Goal: Information Seeking & Learning: Understand process/instructions

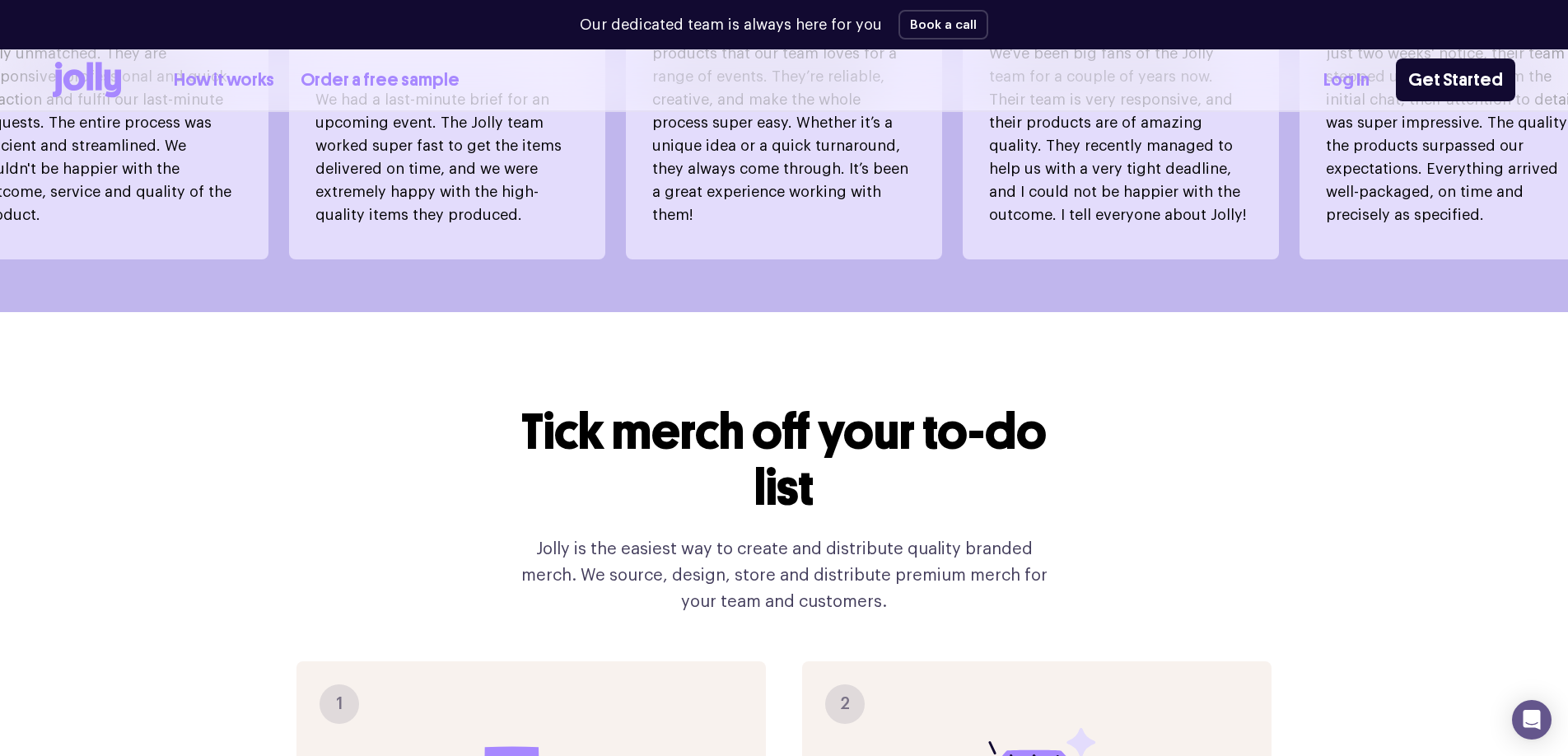
scroll to position [1495, 0]
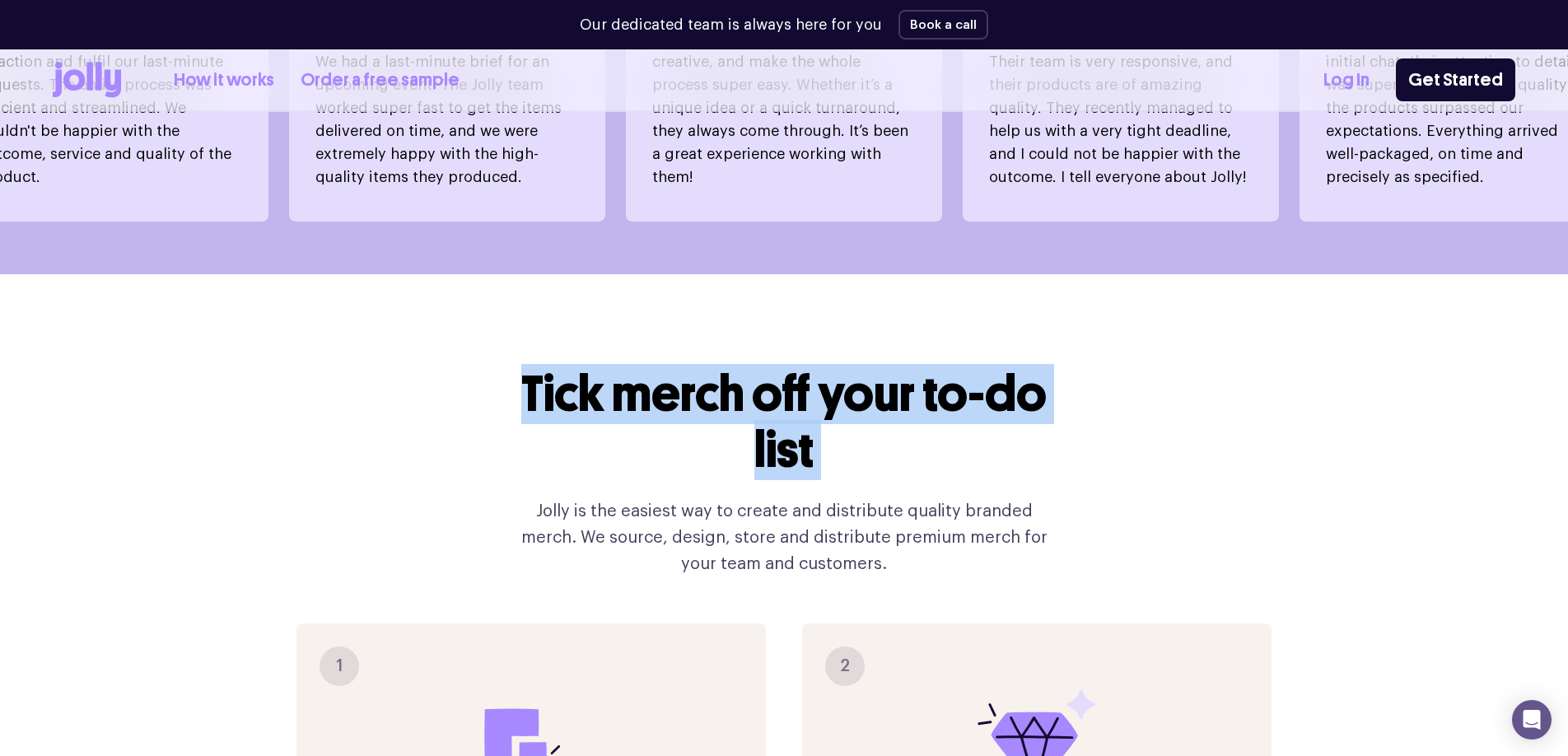
drag, startPoint x: 513, startPoint y: 331, endPoint x: 907, endPoint y: 467, distance: 416.8
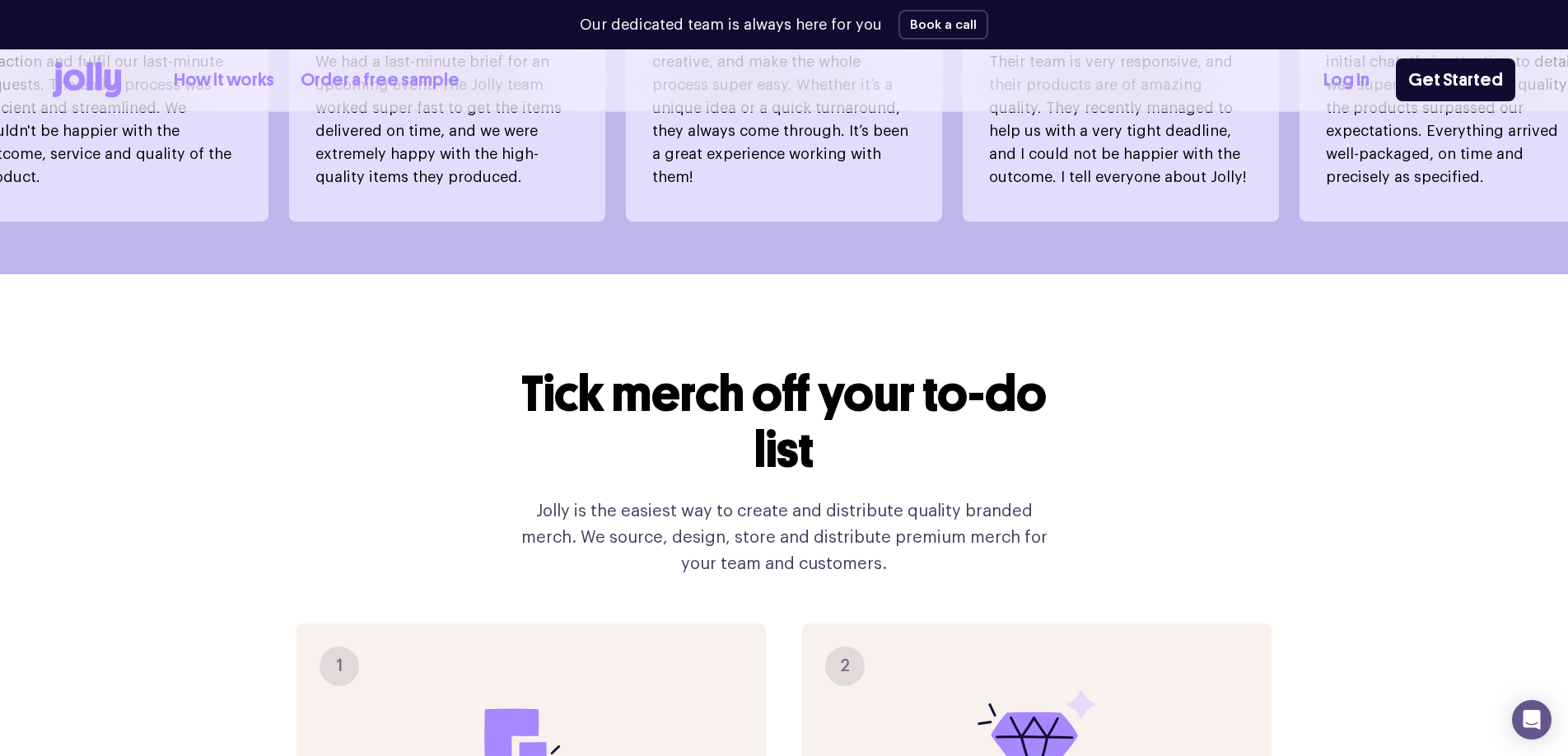
click at [898, 430] on h2 "Tick merch off your to-do list" at bounding box center [784, 423] width 553 height 112
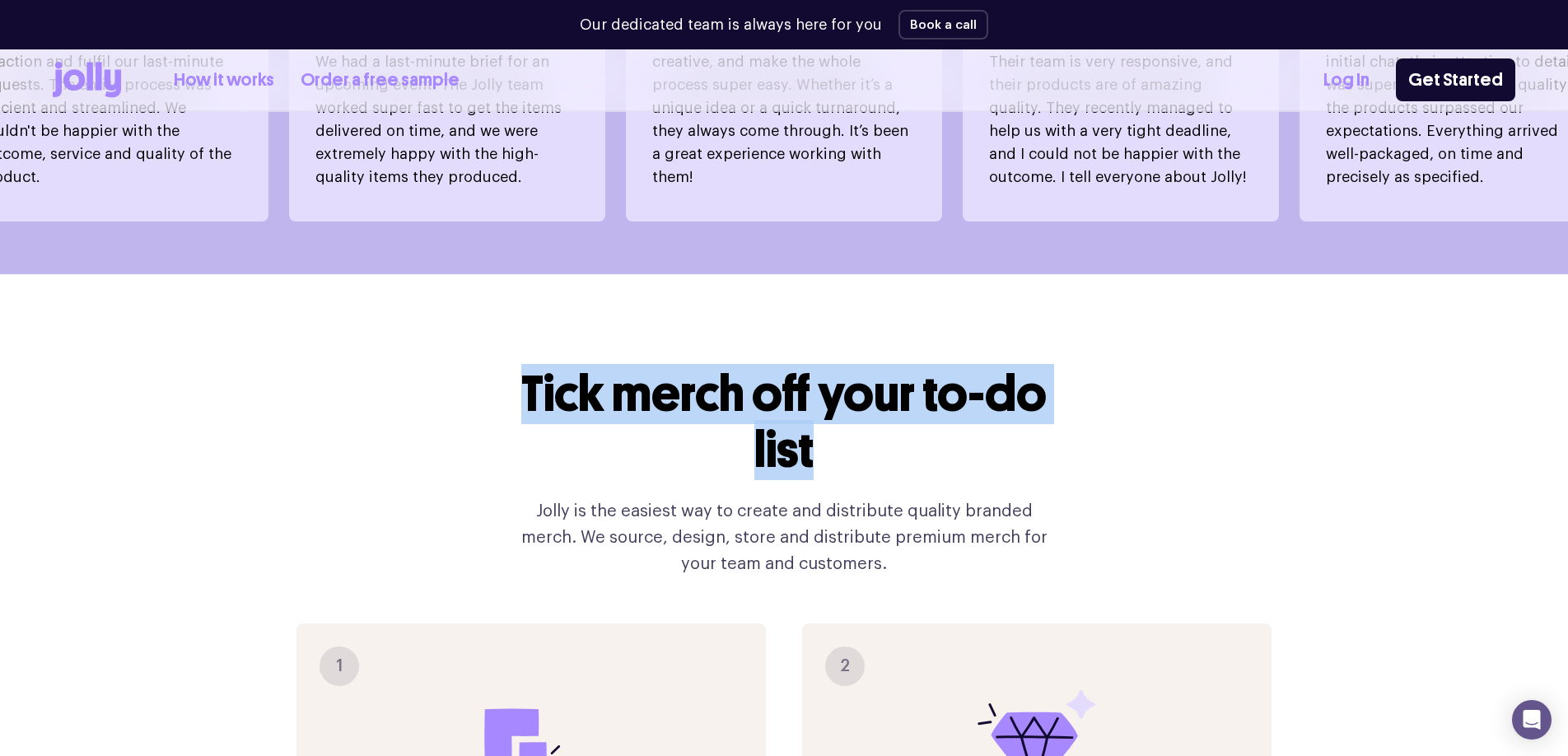
drag, startPoint x: 890, startPoint y: 430, endPoint x: 512, endPoint y: 349, distance: 386.6
click at [512, 366] on h2 "Tick merch off your to-do list" at bounding box center [784, 423] width 553 height 112
drag, startPoint x: 512, startPoint y: 349, endPoint x: 805, endPoint y: 390, distance: 295.9
click at [805, 390] on h2 "Tick merch off your to-do list" at bounding box center [784, 423] width 553 height 112
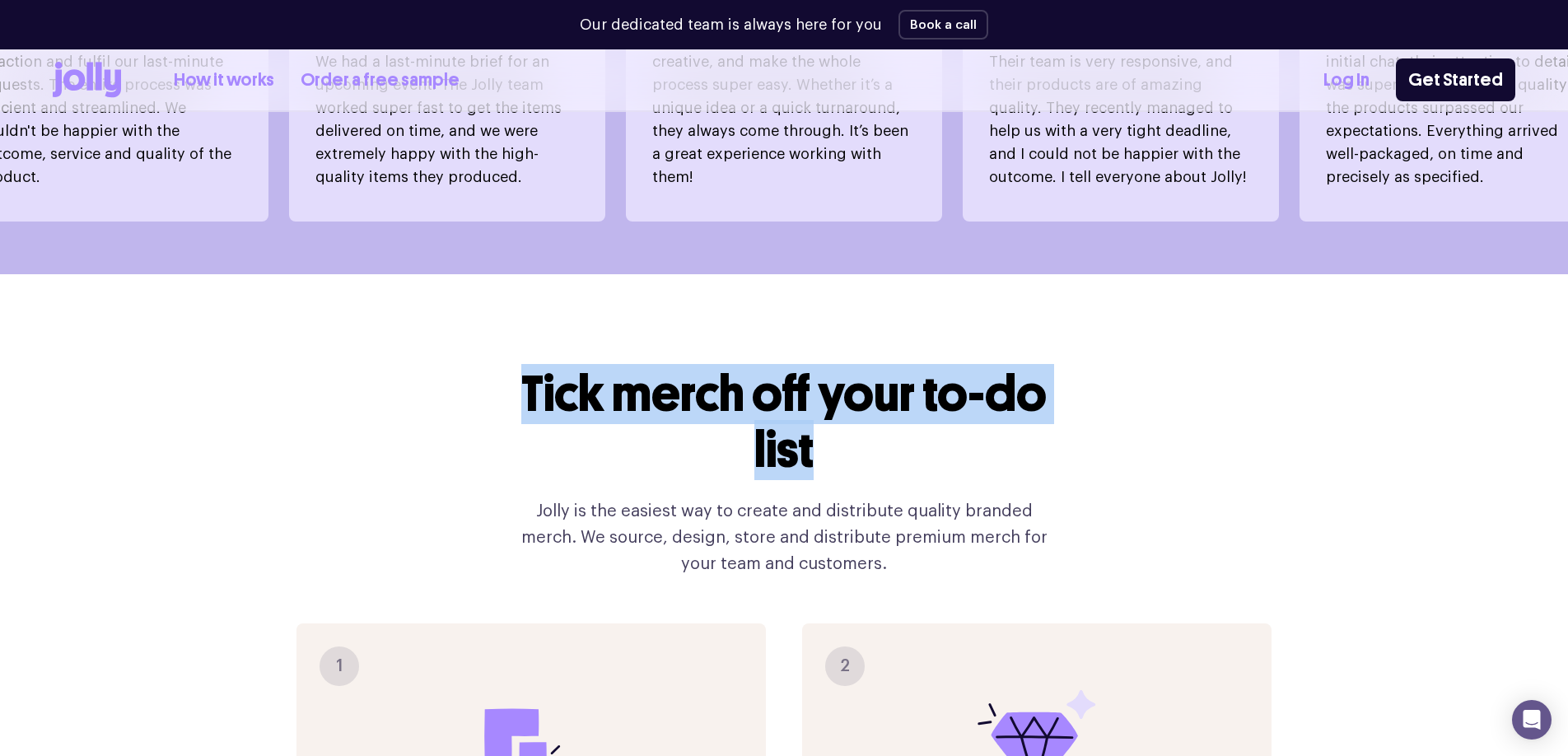
click at [814, 394] on h2 "Tick merch off your to-do list" at bounding box center [784, 423] width 553 height 112
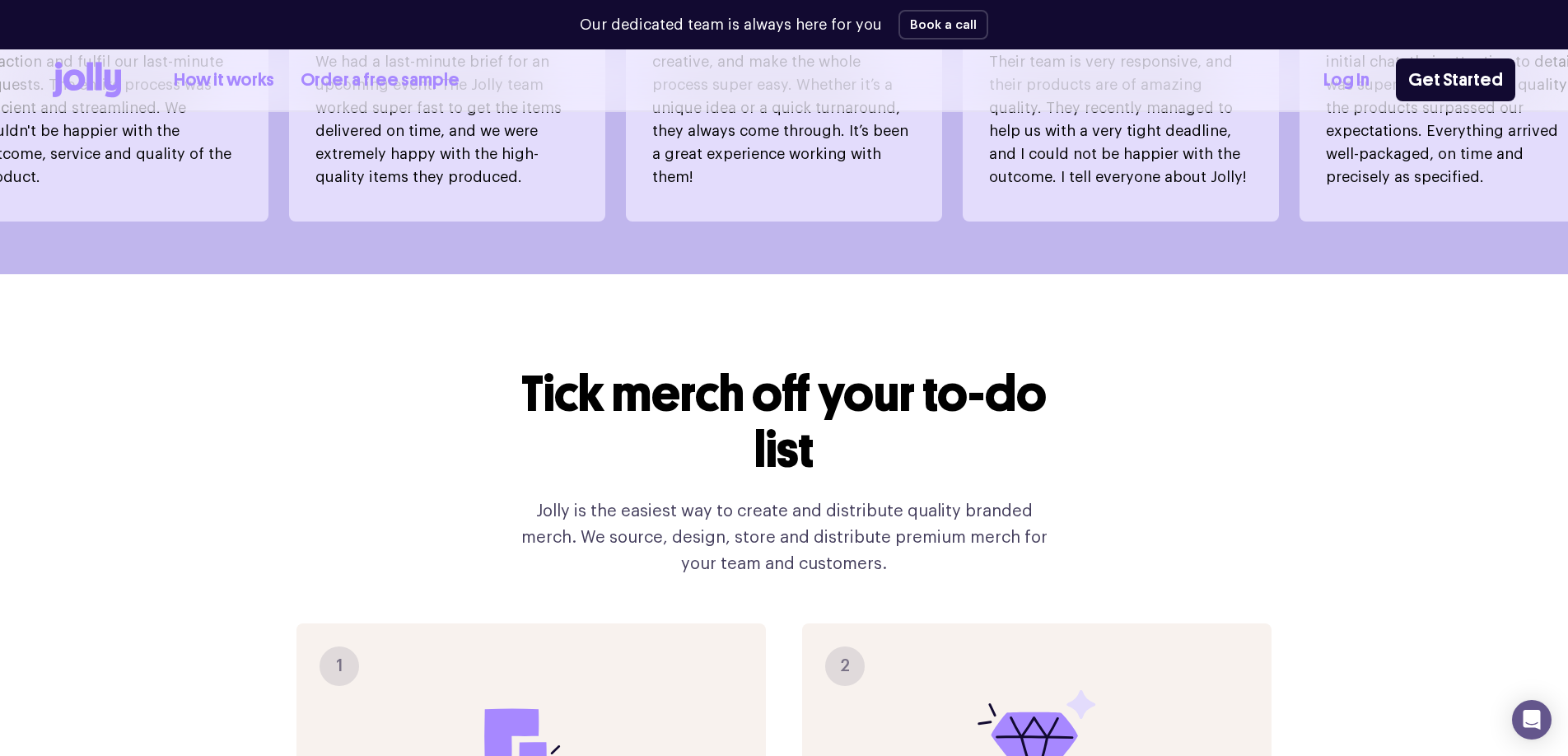
click at [815, 400] on h2 "Tick merch off your to-do list" at bounding box center [784, 423] width 553 height 112
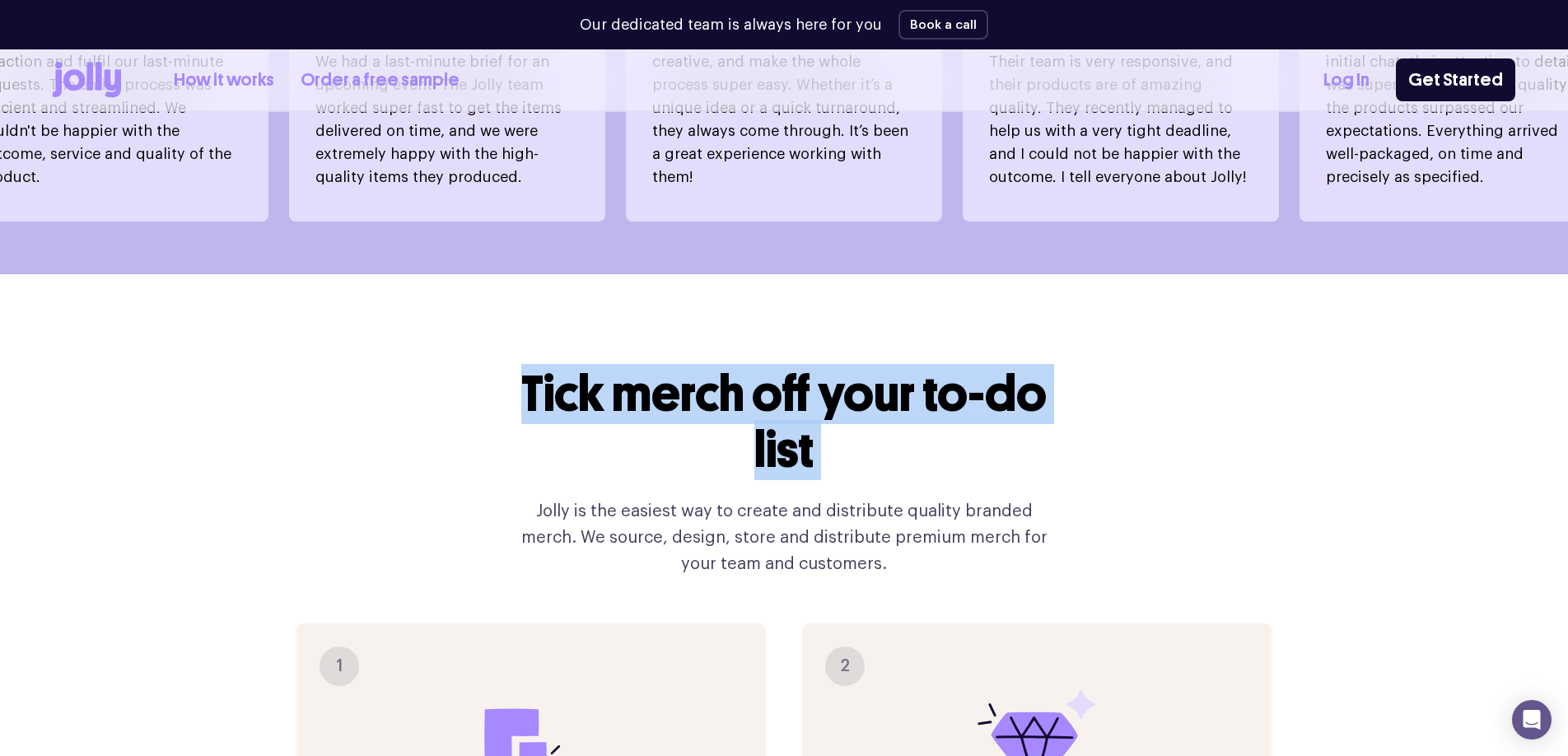
drag, startPoint x: 815, startPoint y: 400, endPoint x: 539, endPoint y: 362, distance: 278.6
click at [538, 366] on h2 "Tick merch off your to-do list" at bounding box center [784, 423] width 553 height 112
click at [539, 366] on h2 "Tick merch off your to-do list" at bounding box center [784, 423] width 553 height 112
drag, startPoint x: 539, startPoint y: 362, endPoint x: 808, endPoint y: 410, distance: 273.2
click at [808, 410] on h2 "Tick merch off your to-do list" at bounding box center [784, 423] width 553 height 112
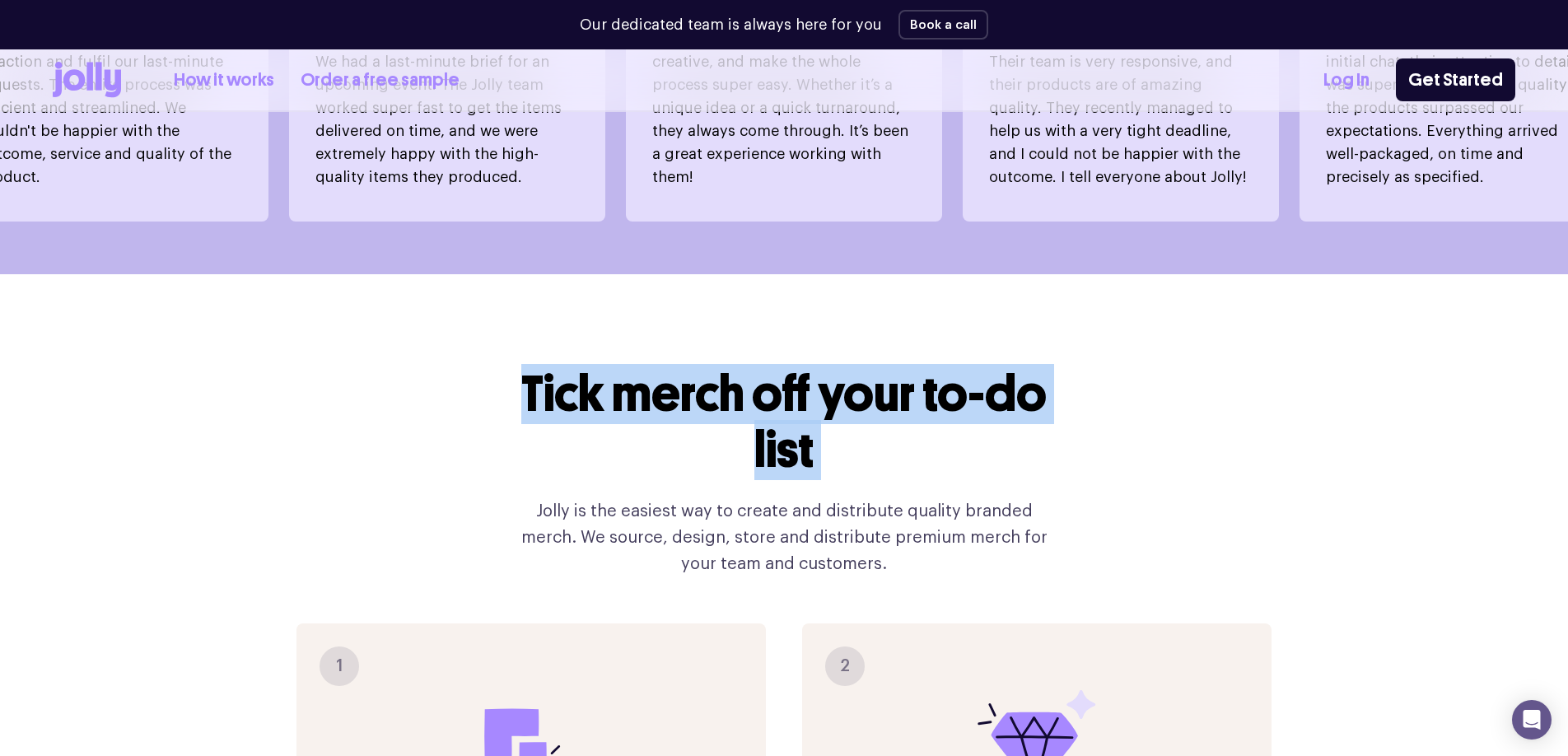
click at [808, 410] on h2 "Tick merch off your to-do list" at bounding box center [784, 423] width 553 height 112
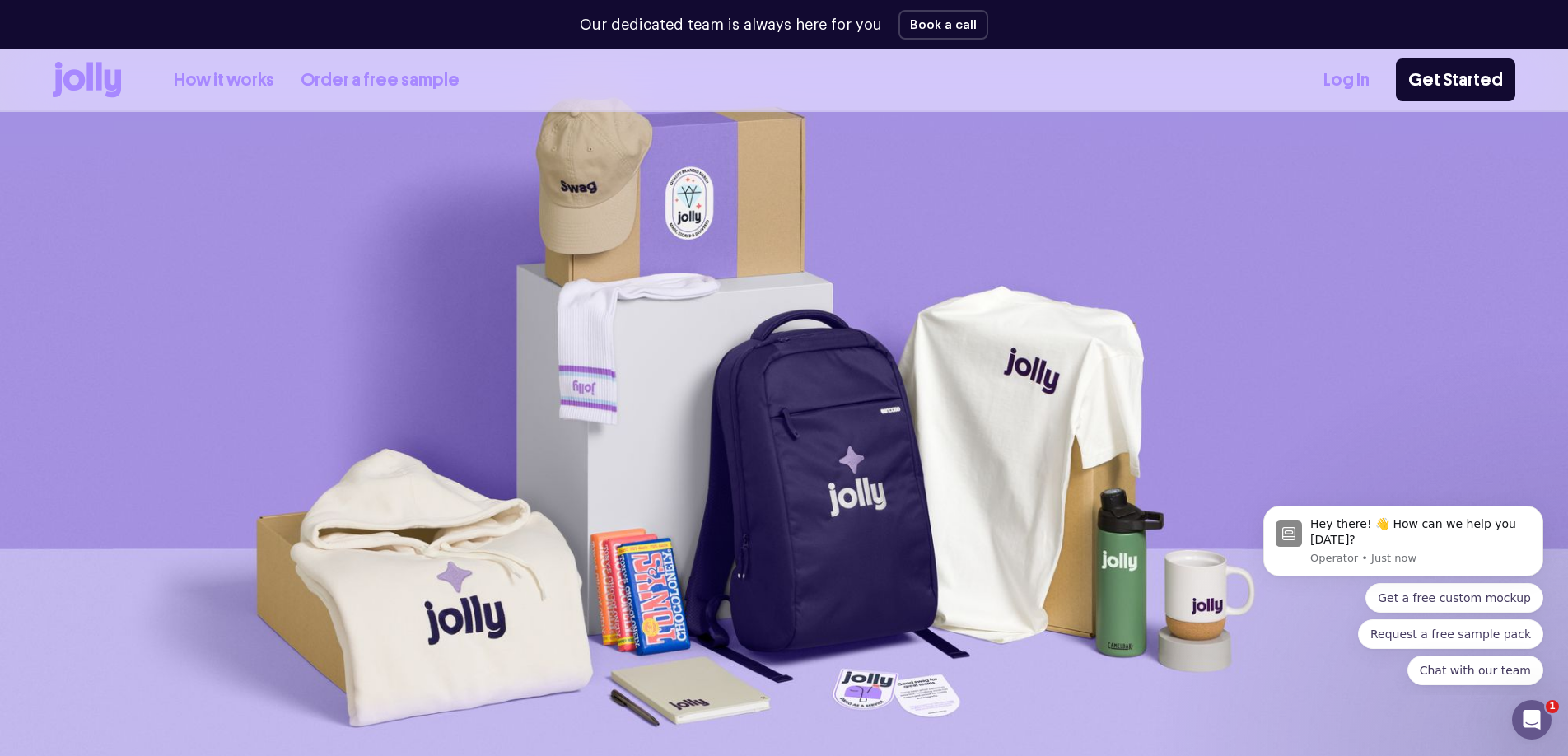
scroll to position [0, 0]
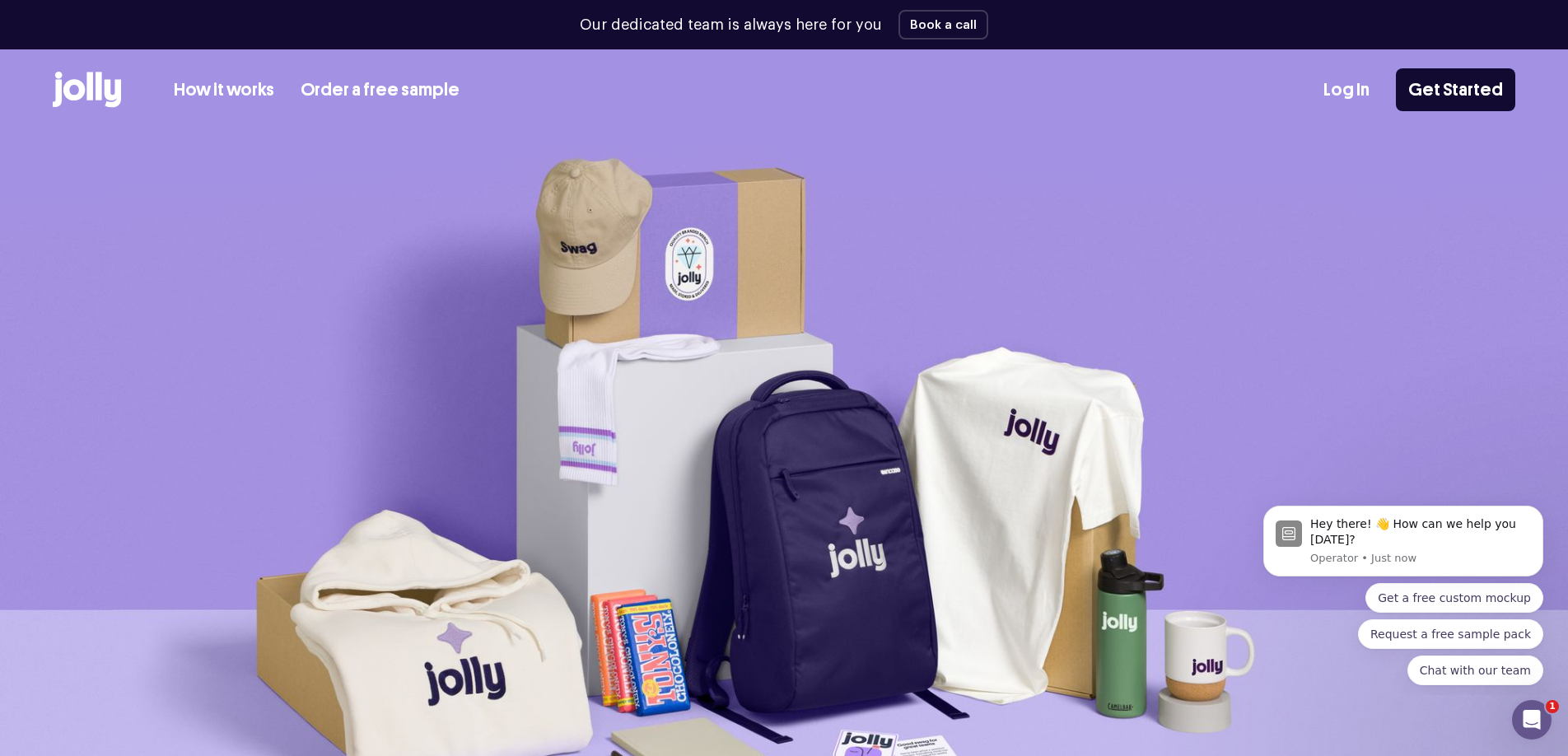
click at [236, 94] on link "How it works" at bounding box center [224, 90] width 101 height 27
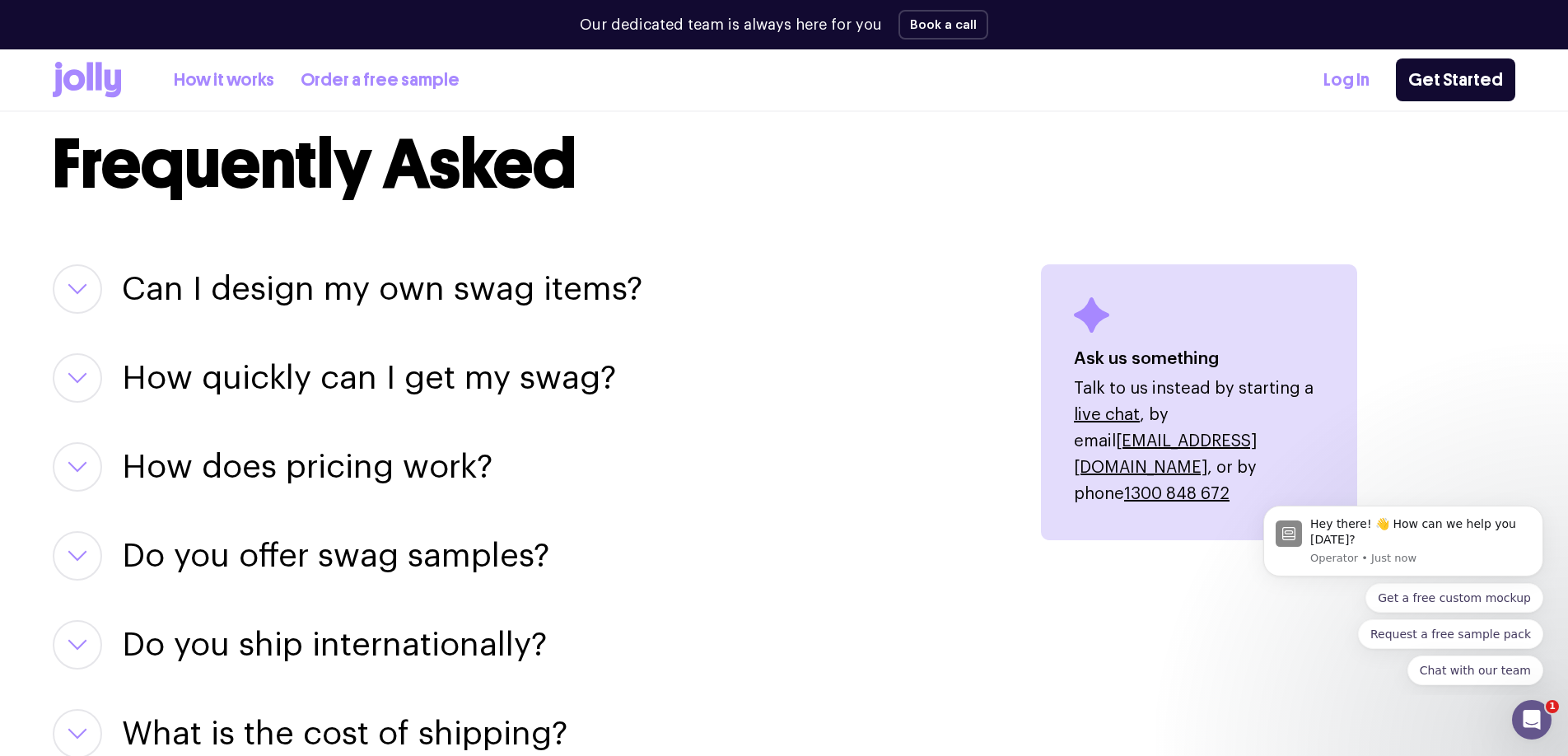
scroll to position [2017, 0]
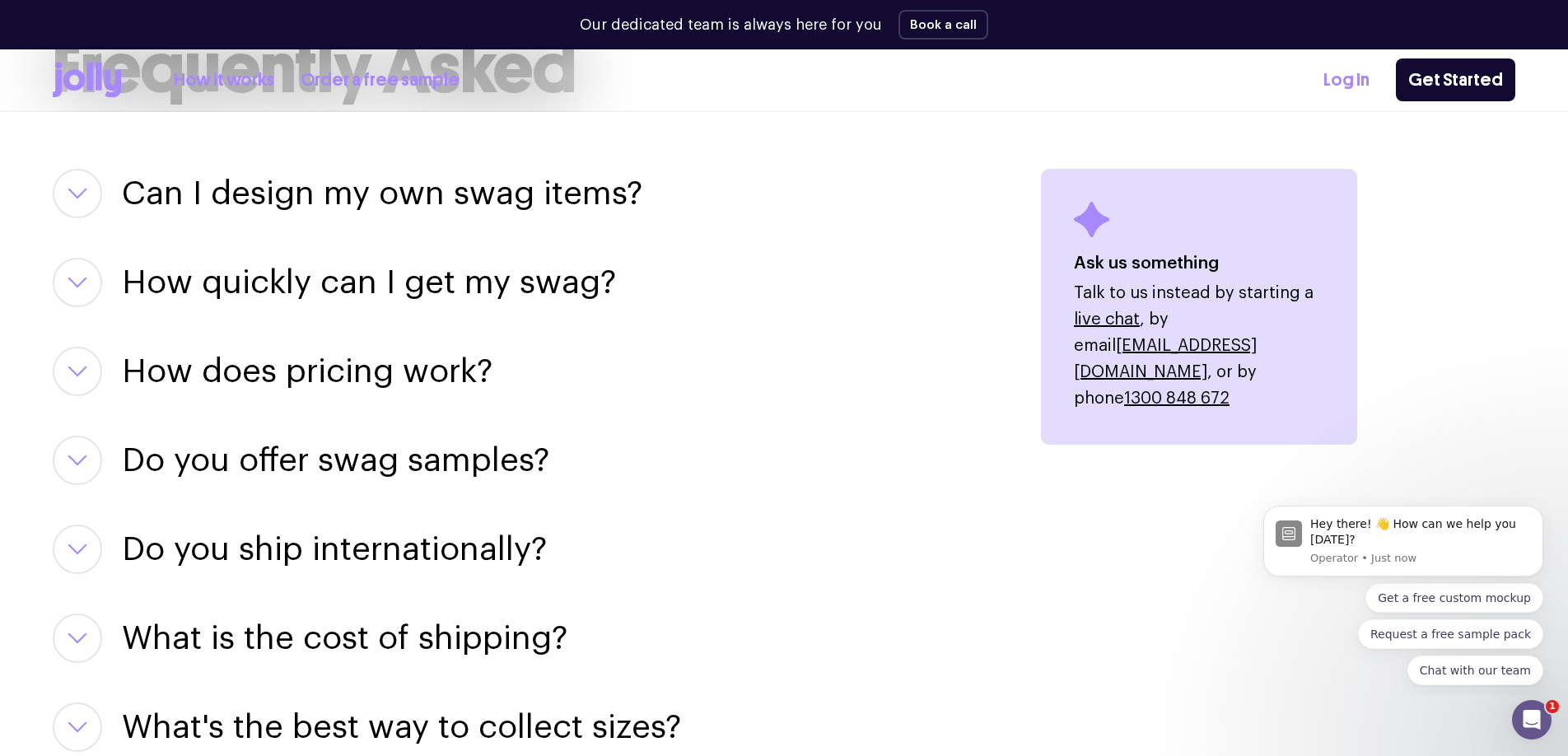
click at [271, 206] on h3 "Can I design my own swag items?" at bounding box center [382, 193] width 520 height 49
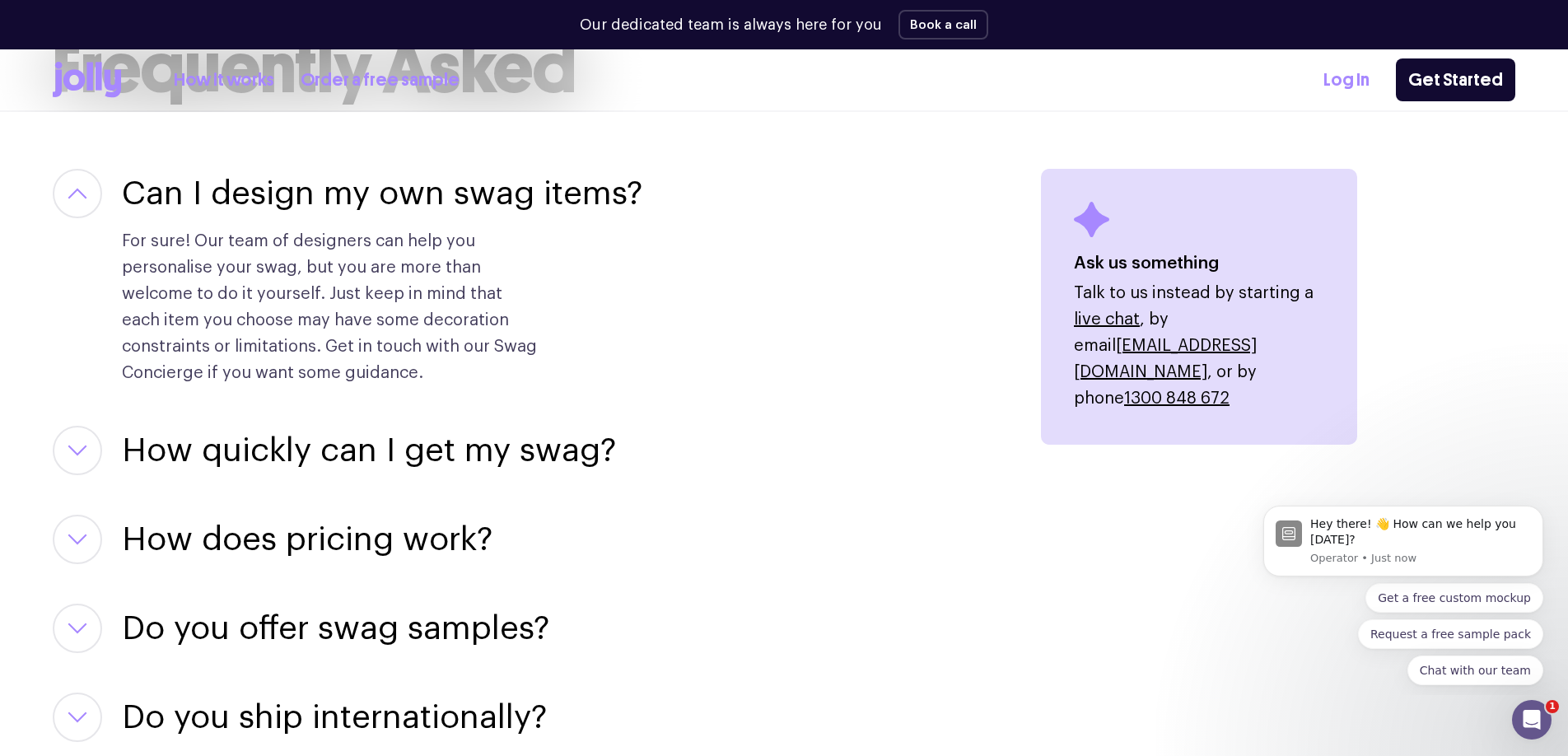
click at [270, 456] on h3 "How quickly can I get my swag?" at bounding box center [369, 450] width 494 height 49
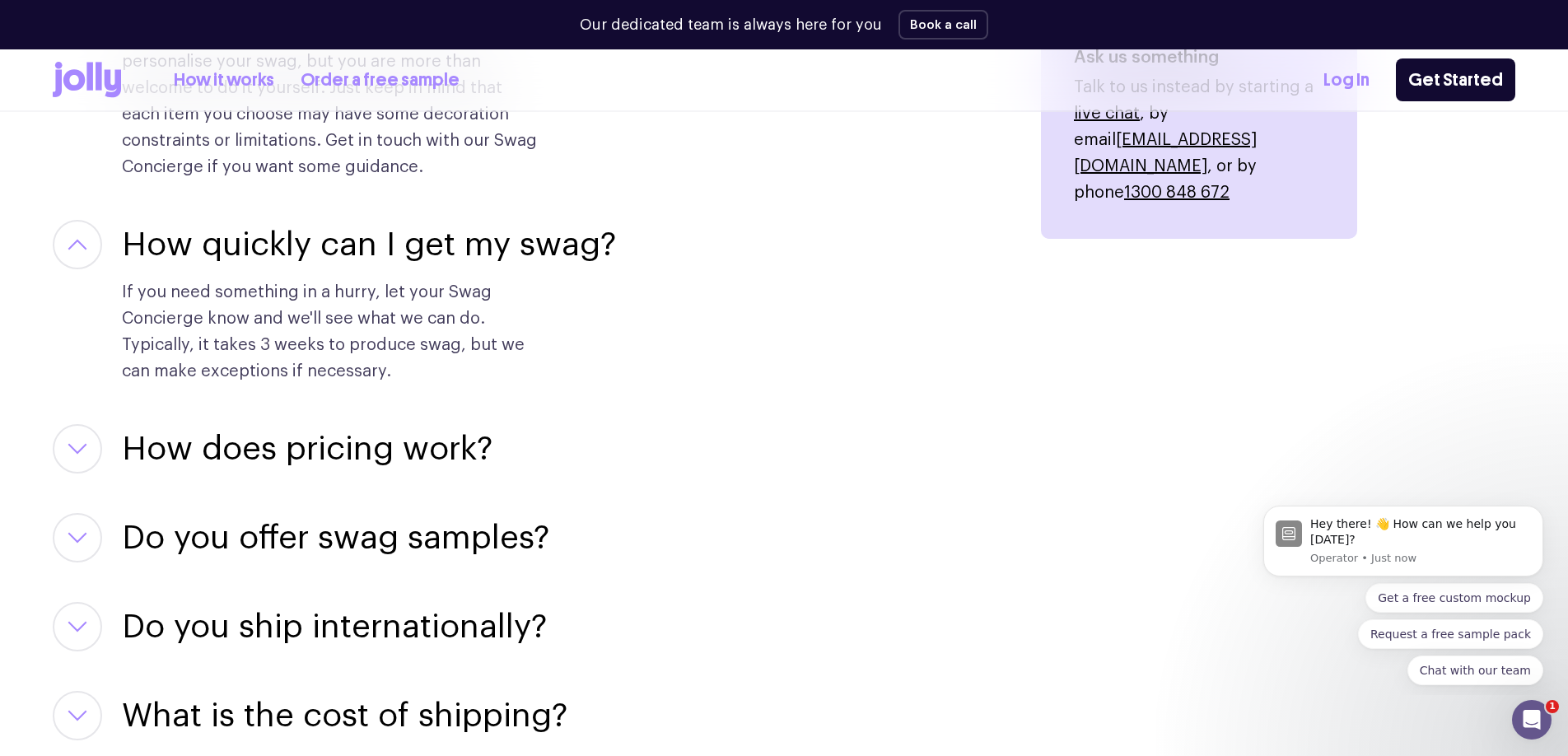
scroll to position [2285, 0]
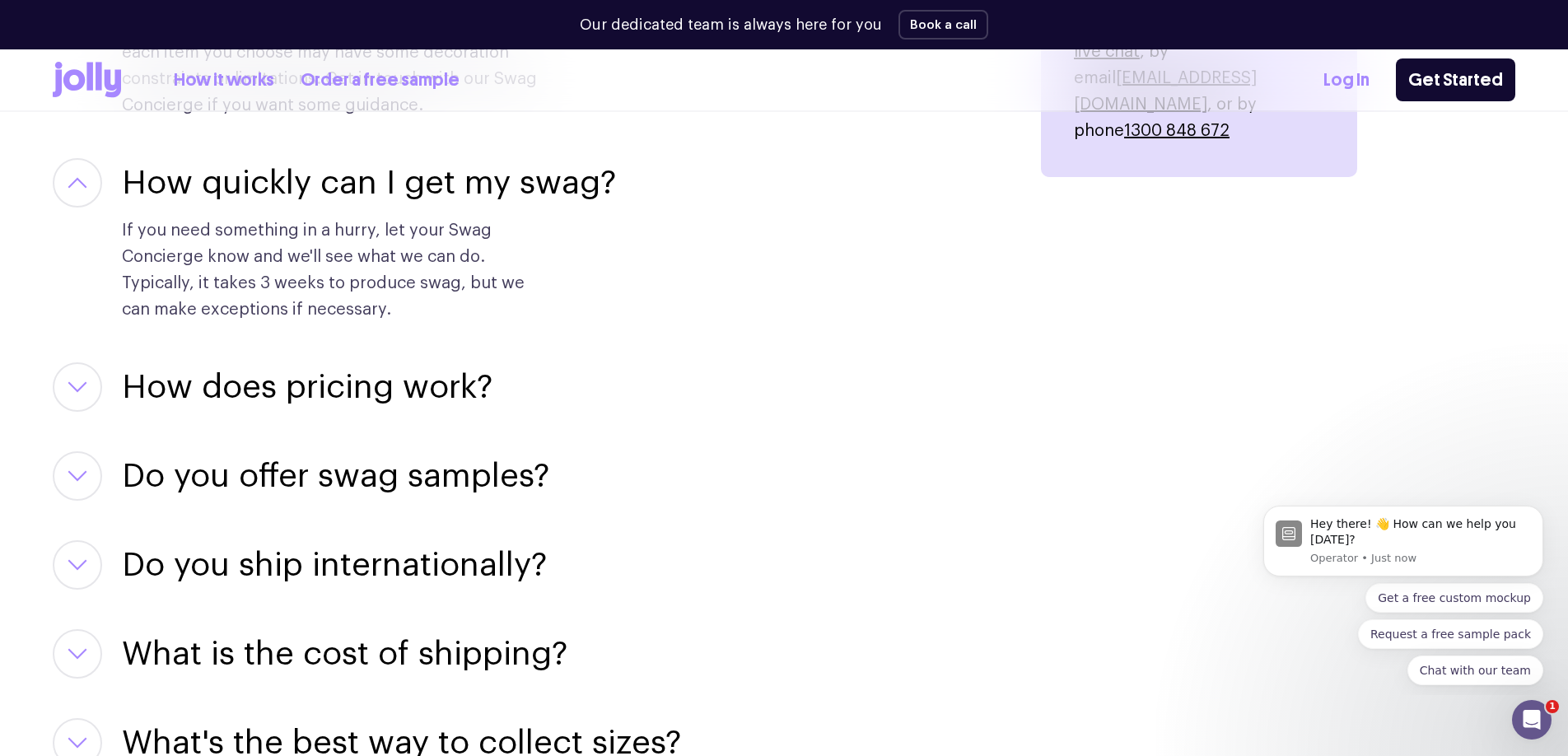
click at [285, 386] on h3 "How does pricing work?" at bounding box center [307, 387] width 370 height 49
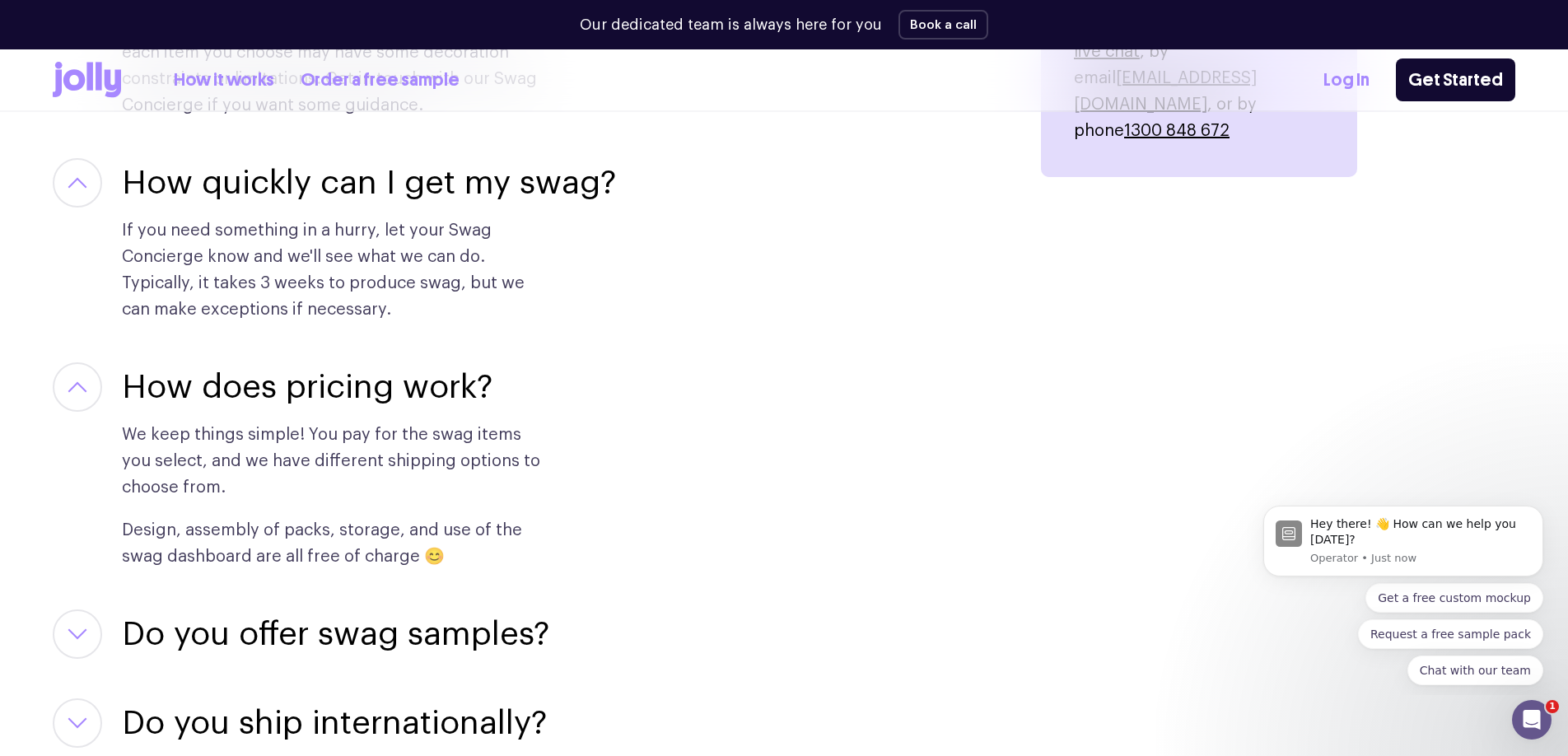
click at [463, 628] on h3 "Do you offer swag samples?" at bounding box center [335, 634] width 427 height 49
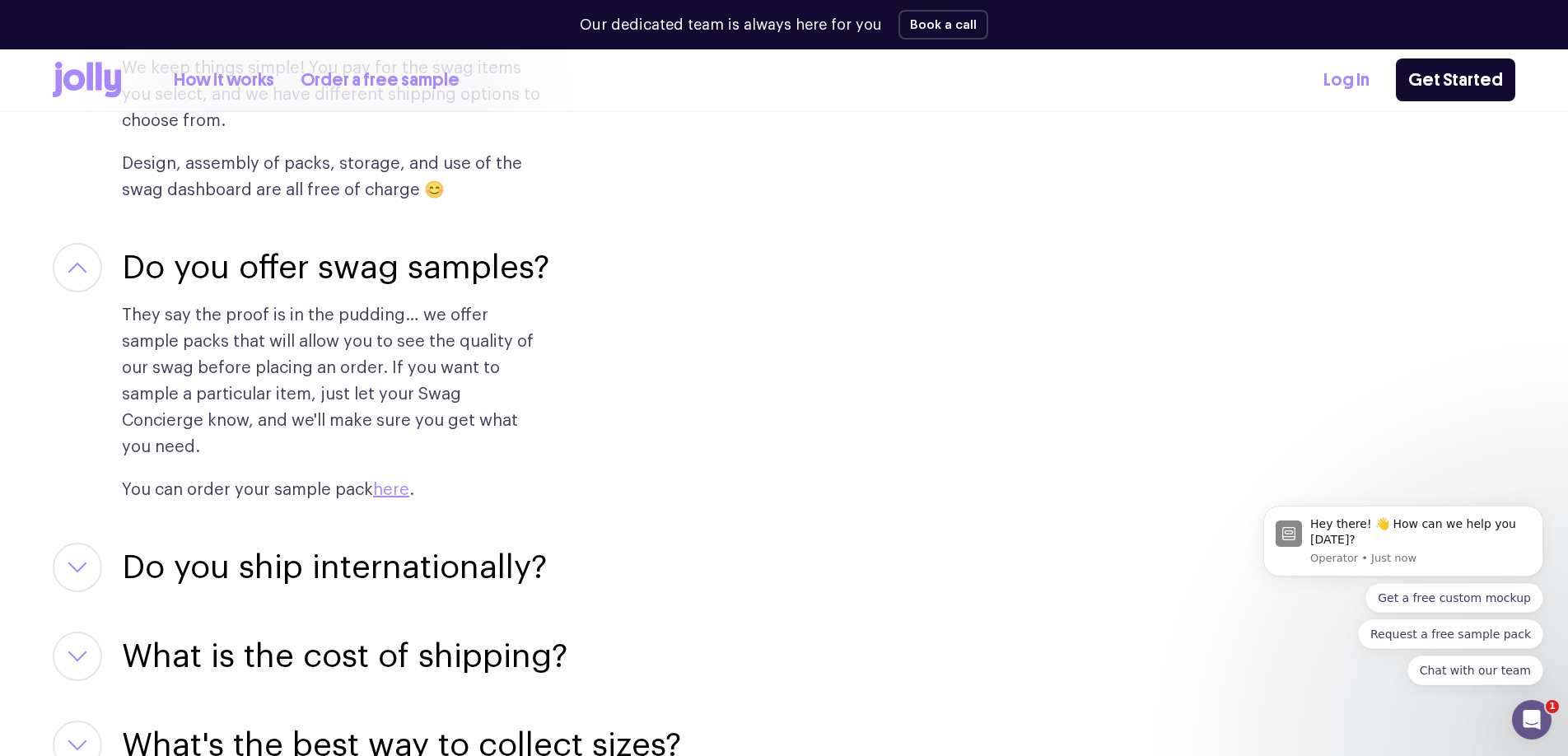
scroll to position [2707, 0]
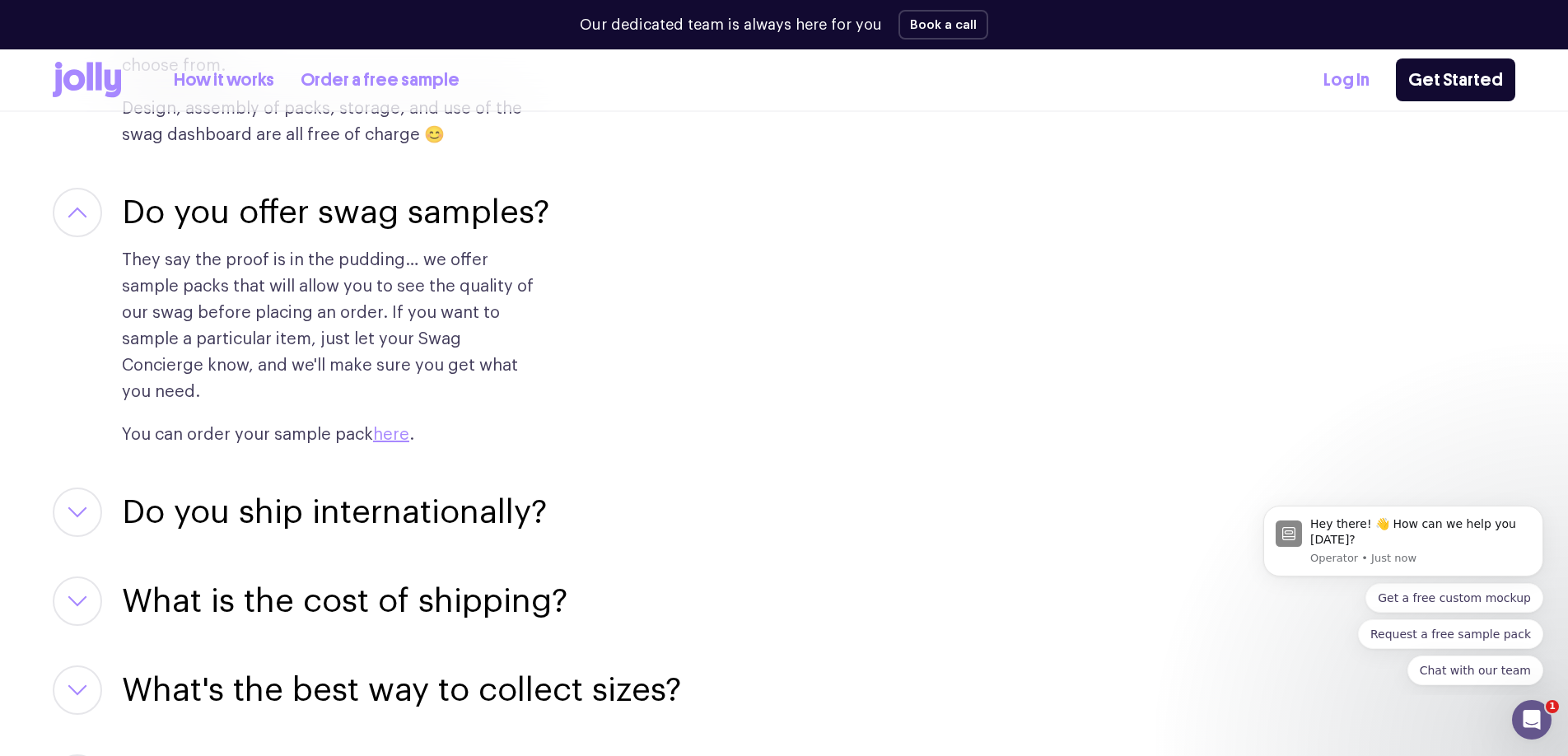
click at [280, 488] on h3 "Do you ship internationally?" at bounding box center [334, 512] width 425 height 49
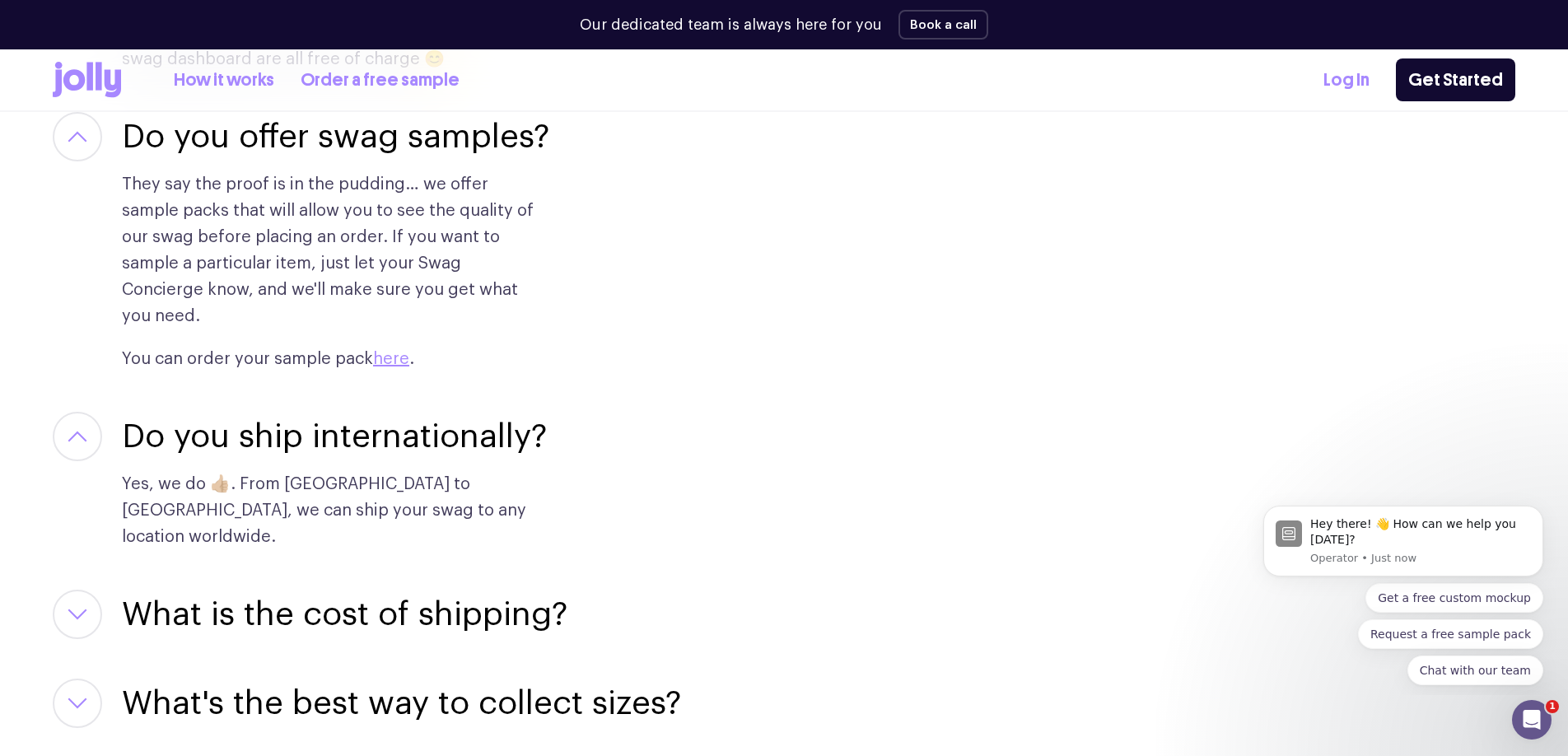
scroll to position [2809, 0]
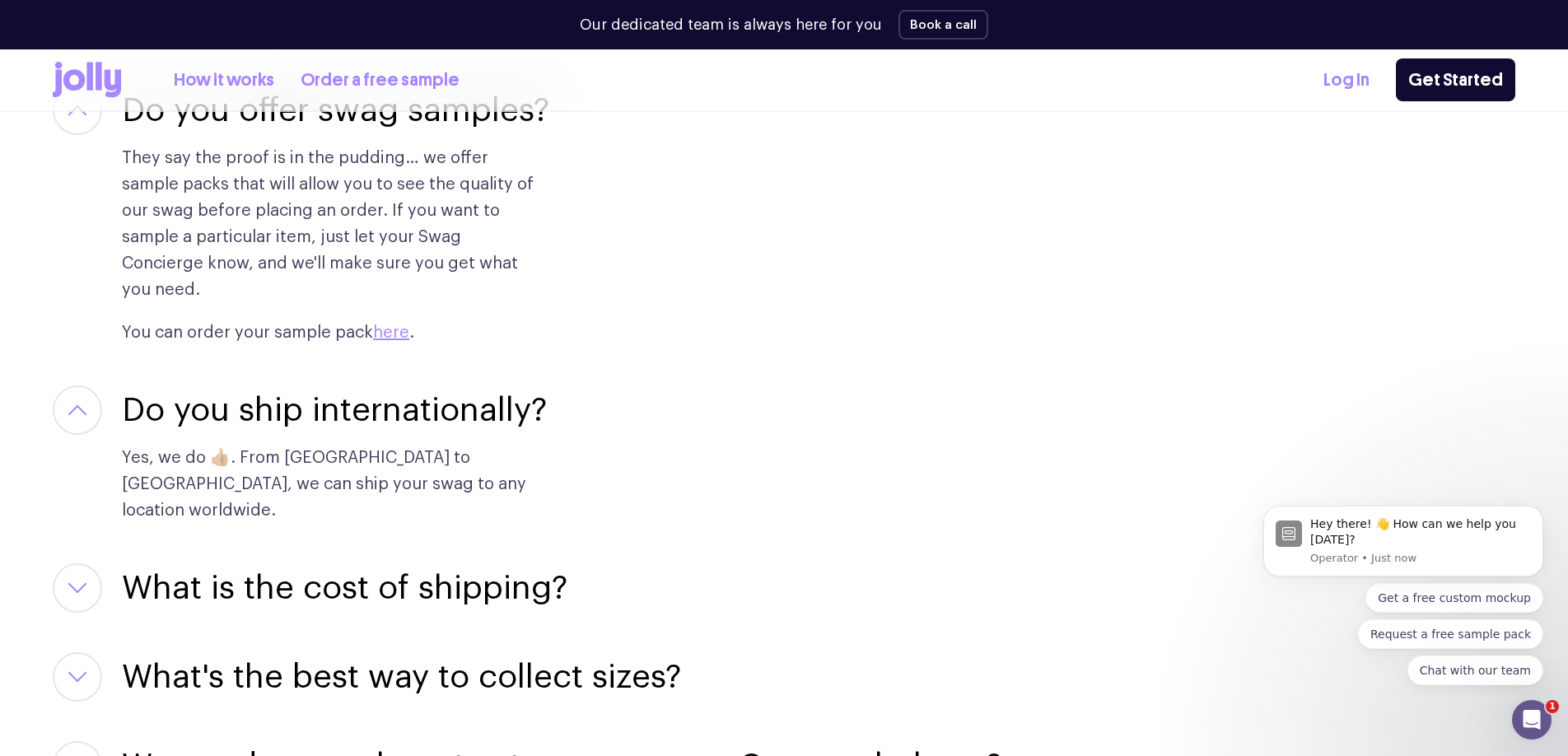
click at [424, 563] on h3 "What is the cost of shipping?" at bounding box center [345, 587] width 446 height 49
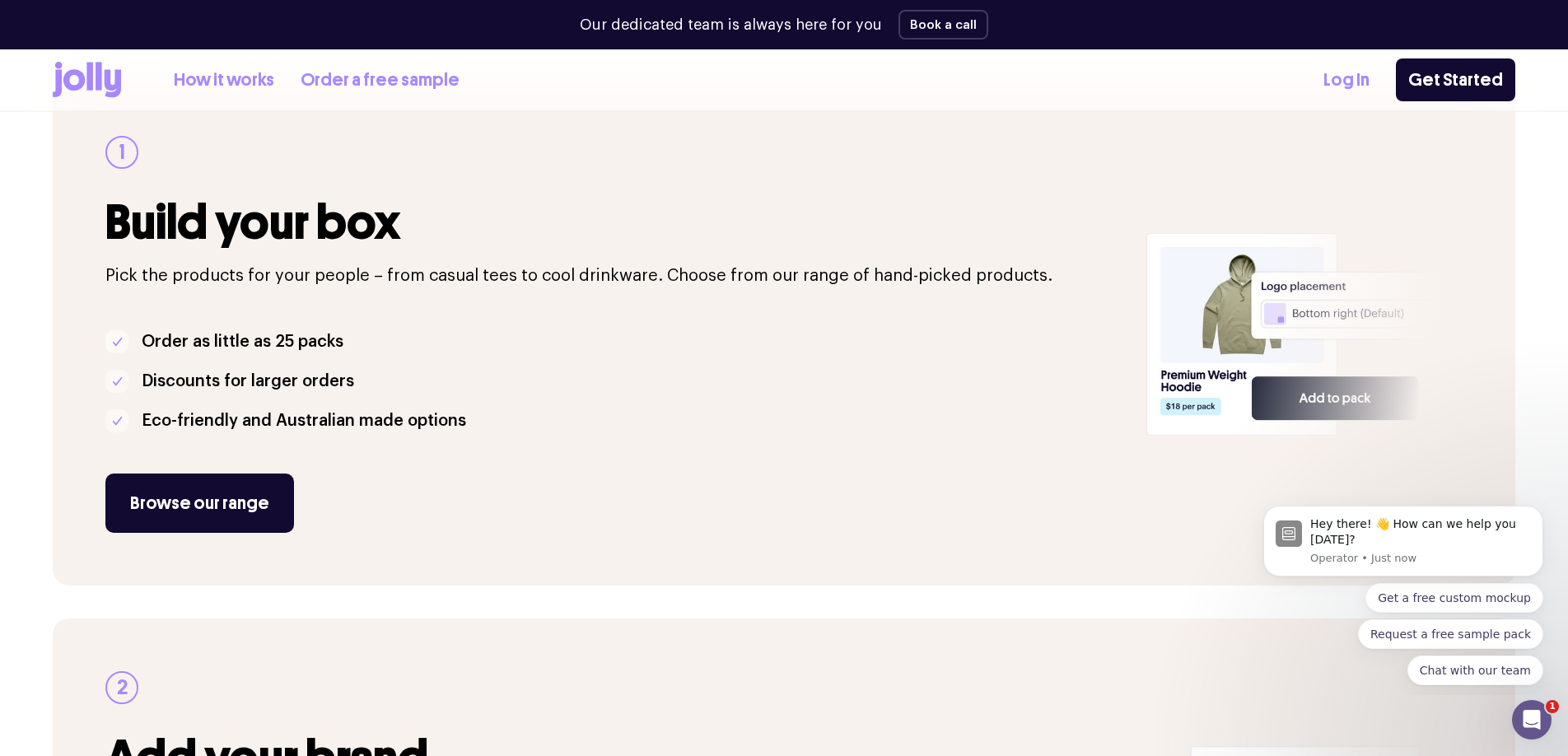
scroll to position [0, 0]
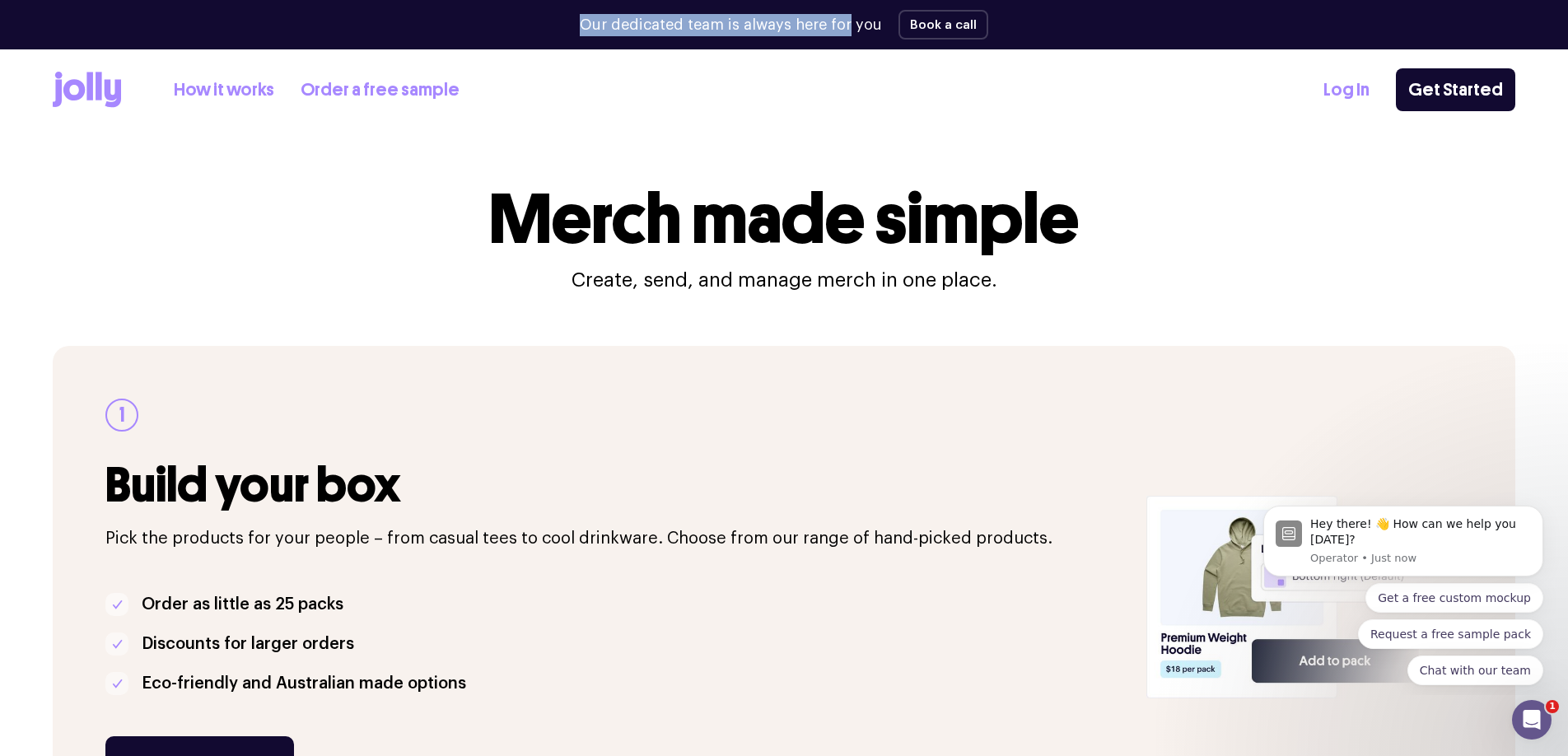
drag, startPoint x: 589, startPoint y: 21, endPoint x: 849, endPoint y: 30, distance: 260.2
click at [849, 30] on p "Our dedicated team is always here for you" at bounding box center [731, 24] width 302 height 22
click at [232, 87] on link "How it works" at bounding box center [224, 90] width 101 height 27
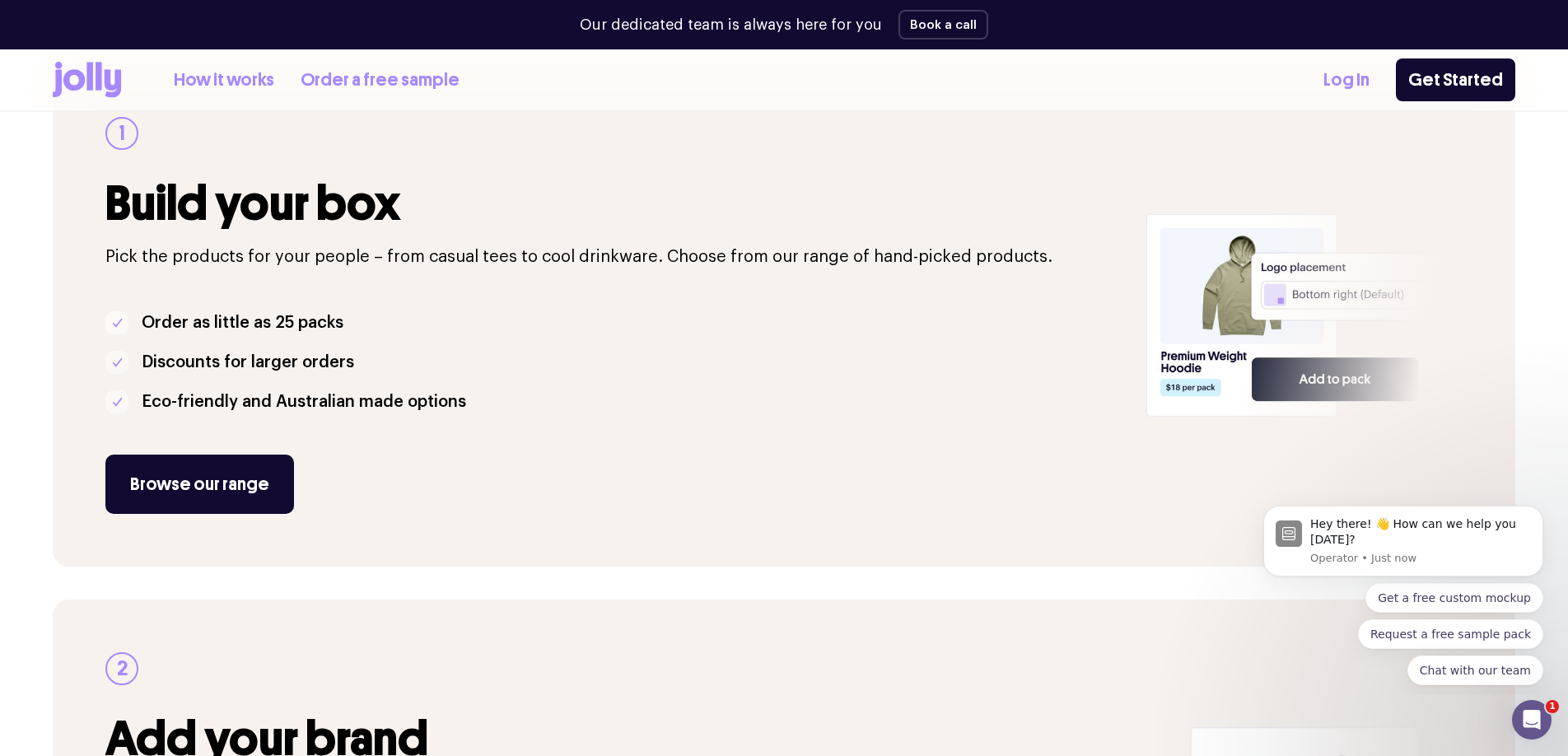
scroll to position [327, 0]
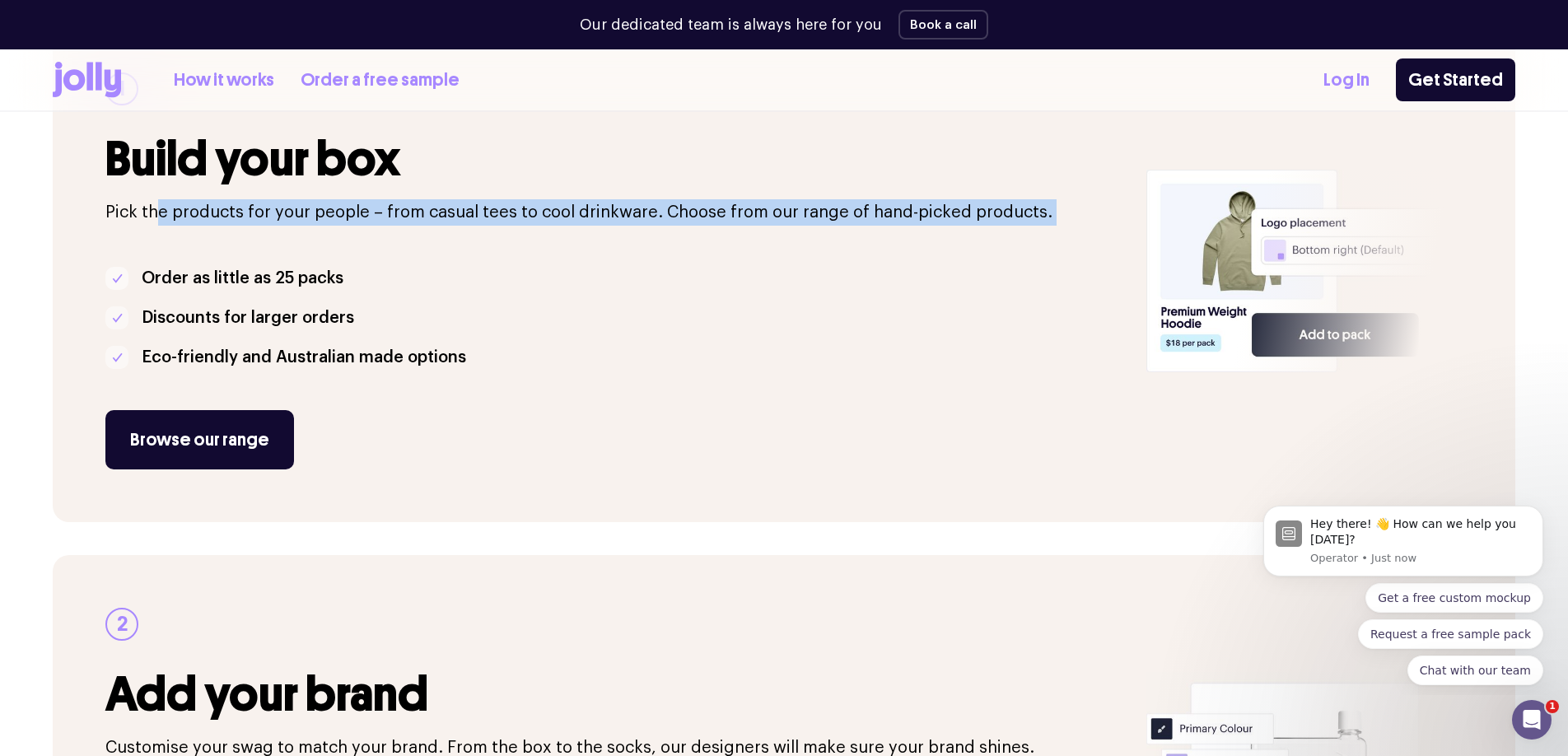
drag, startPoint x: 162, startPoint y: 218, endPoint x: 597, endPoint y: 231, distance: 435.2
click at [600, 233] on div "1 Build your box Pick the products for your people – from casual tees to cool d…" at bounding box center [616, 271] width 1021 height 397
click at [597, 231] on div "1 Build your box Pick the products for your people – from casual tees to cool d…" at bounding box center [616, 271] width 1021 height 397
drag, startPoint x: 559, startPoint y: 210, endPoint x: 790, endPoint y: 241, distance: 233.1
click at [790, 242] on div "1 Build your box Pick the products for your people – from casual tees to cool d…" at bounding box center [616, 271] width 1021 height 397
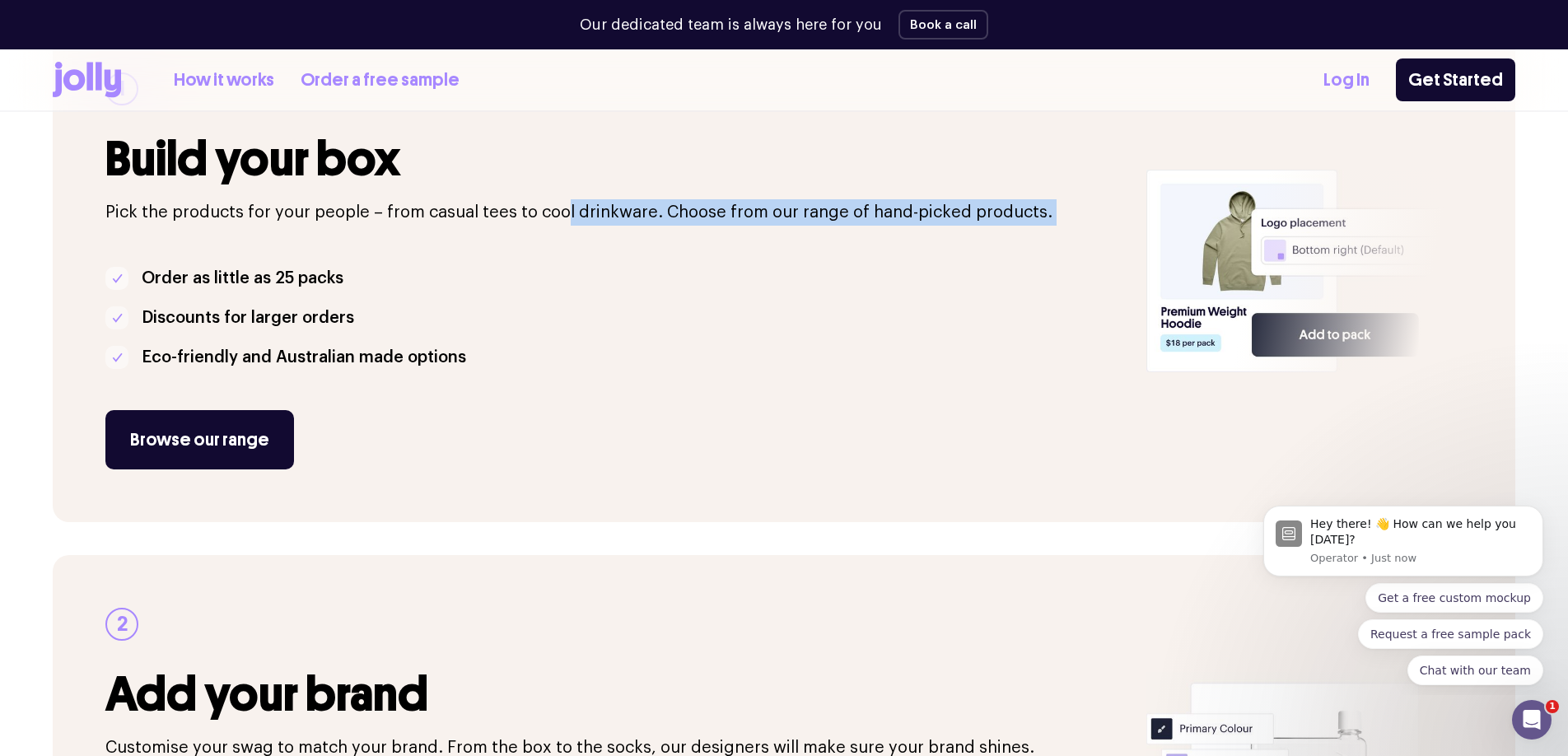
click at [790, 241] on div "1 Build your box Pick the products for your people – from casual tees to cool d…" at bounding box center [616, 271] width 1021 height 397
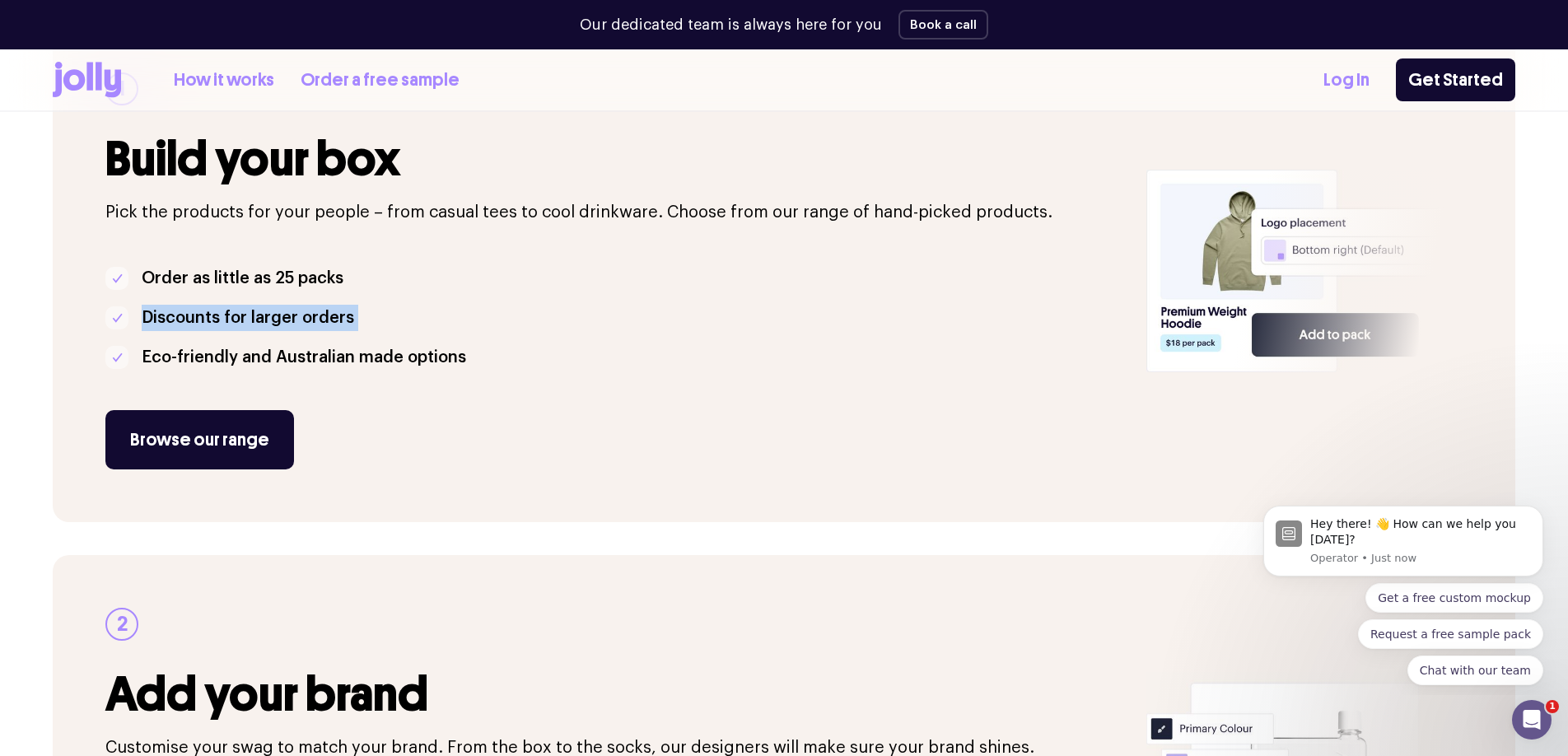
drag, startPoint x: 745, startPoint y: 331, endPoint x: 327, endPoint y: 267, distance: 422.9
click at [327, 267] on ul "Order as little as 25 packs Discounts for larger orders Eco-friendly and Austra…" at bounding box center [616, 318] width 1021 height 106
click at [209, 201] on p "Pick the products for your people – from casual tees to cool drinkware. Choose …" at bounding box center [616, 212] width 1021 height 26
drag, startPoint x: 209, startPoint y: 201, endPoint x: 562, endPoint y: 395, distance: 402.8
click at [563, 397] on div "1 Build your box Pick the products for your people – from casual tees to cool d…" at bounding box center [616, 271] width 1021 height 397
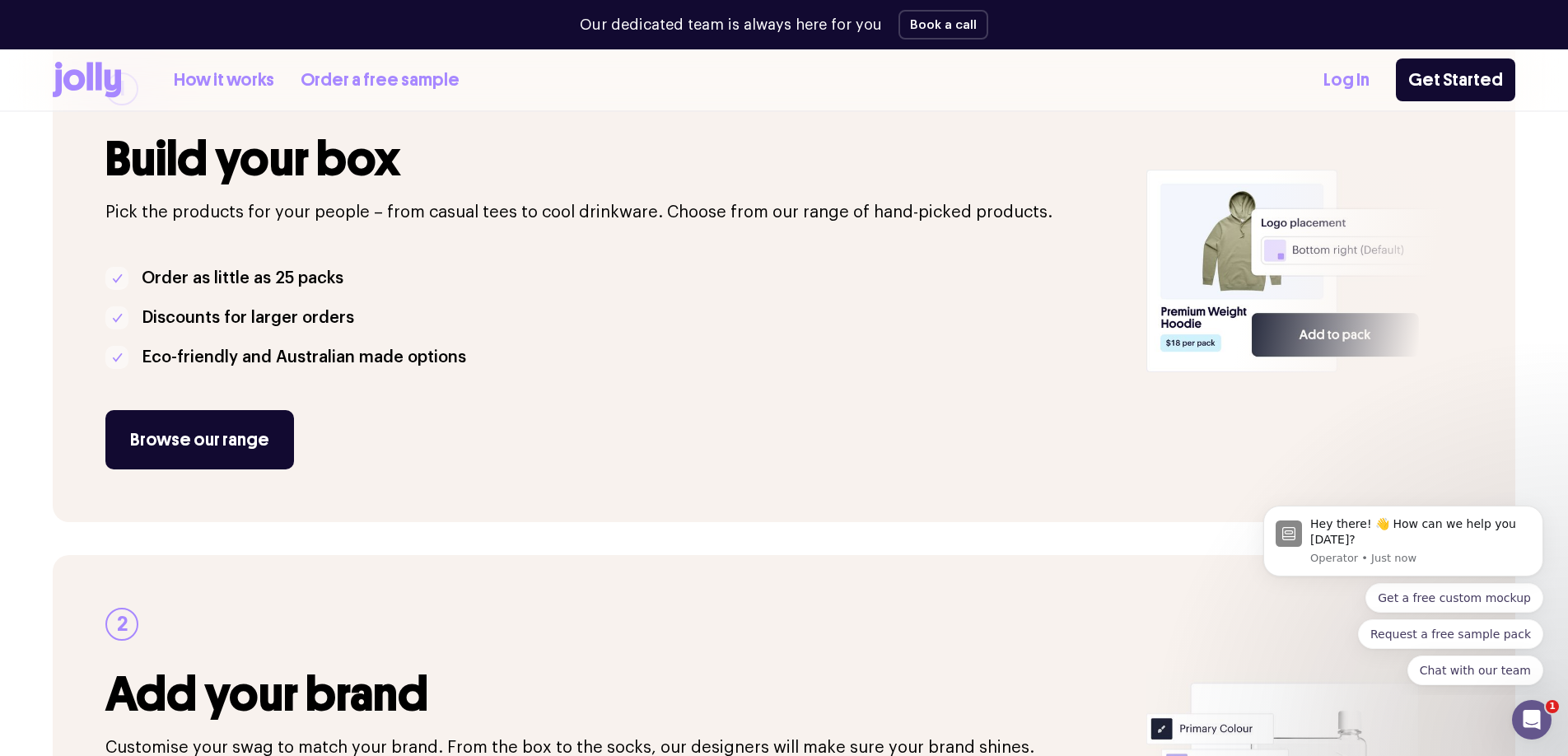
click at [562, 395] on div "1 Build your box Pick the products for your people – from casual tees to cool d…" at bounding box center [616, 271] width 1021 height 397
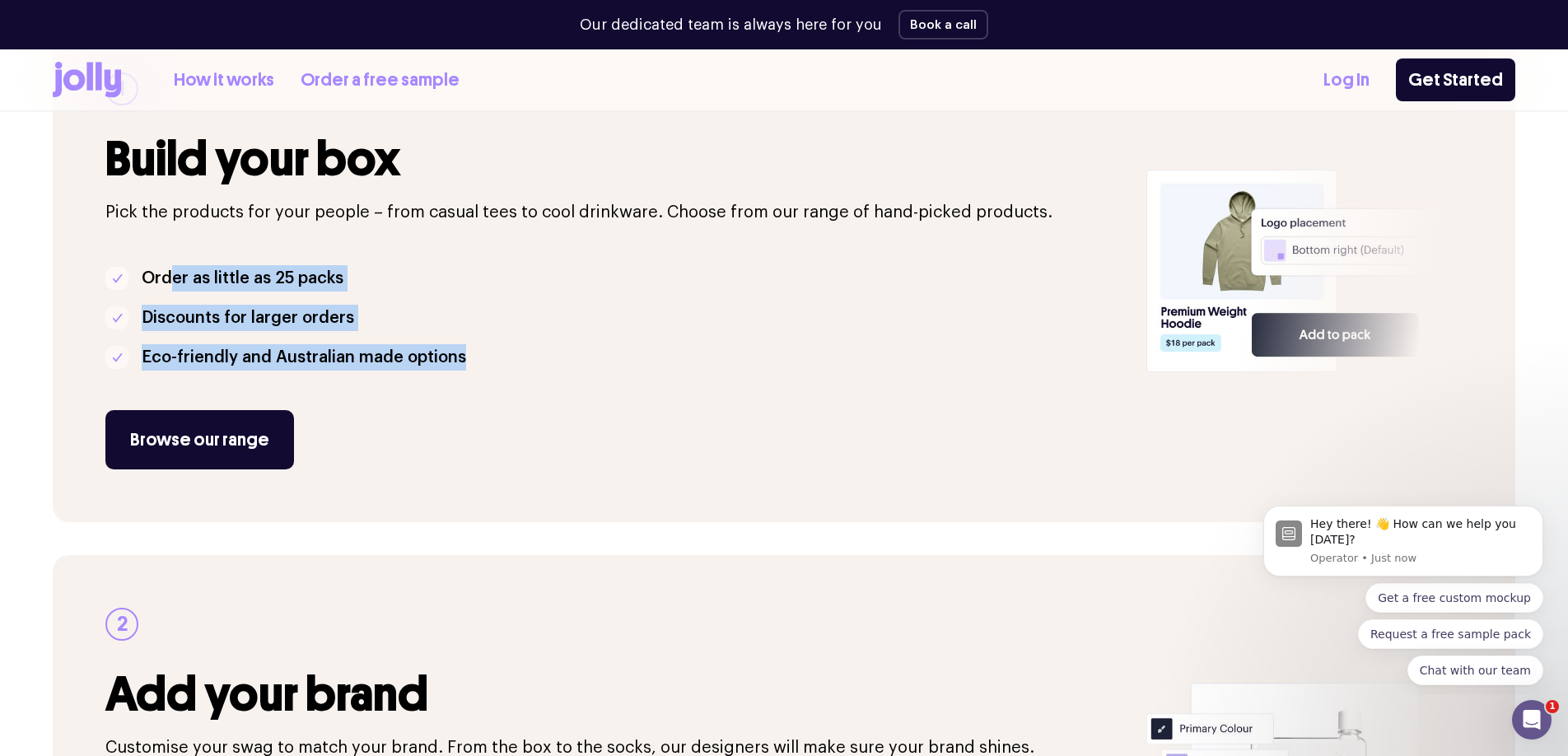
drag, startPoint x: 575, startPoint y: 381, endPoint x: 167, endPoint y: 266, distance: 423.9
click at [168, 267] on div "1 Build your box Pick the products for your people – from casual tees to cool d…" at bounding box center [616, 271] width 1021 height 397
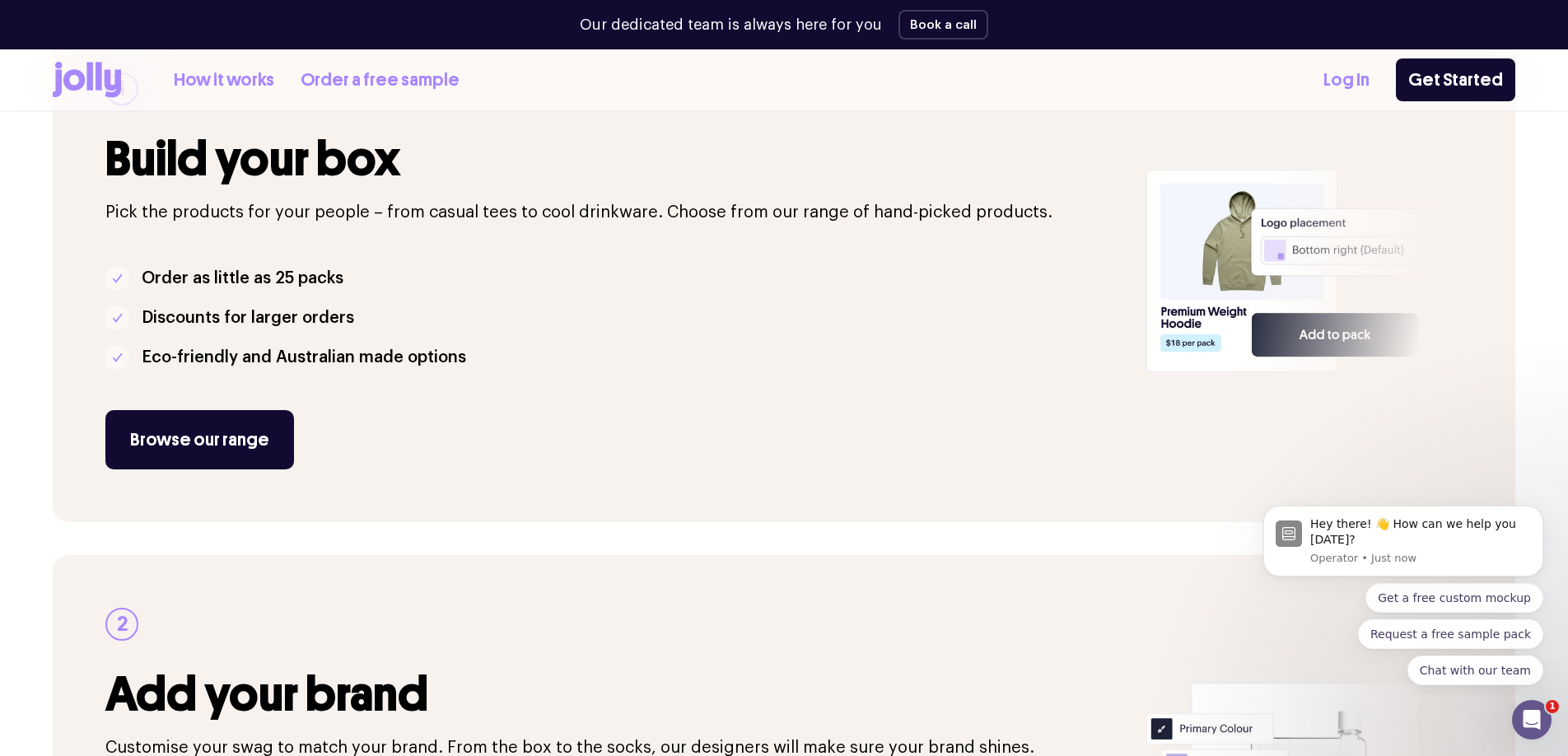
click at [136, 233] on div "1 Build your box Pick the products for your people – from casual tees to cool d…" at bounding box center [616, 271] width 1021 height 397
drag, startPoint x: 397, startPoint y: 304, endPoint x: 559, endPoint y: 419, distance: 198.7
click at [561, 421] on div "1 Build your box Pick the products for your people – from casual tees to cool d…" at bounding box center [616, 271] width 1021 height 397
click at [608, 387] on div "1 Build your box Pick the products for your people – from casual tees to cool d…" at bounding box center [616, 271] width 1021 height 397
drag, startPoint x: 608, startPoint y: 387, endPoint x: 216, endPoint y: 213, distance: 428.9
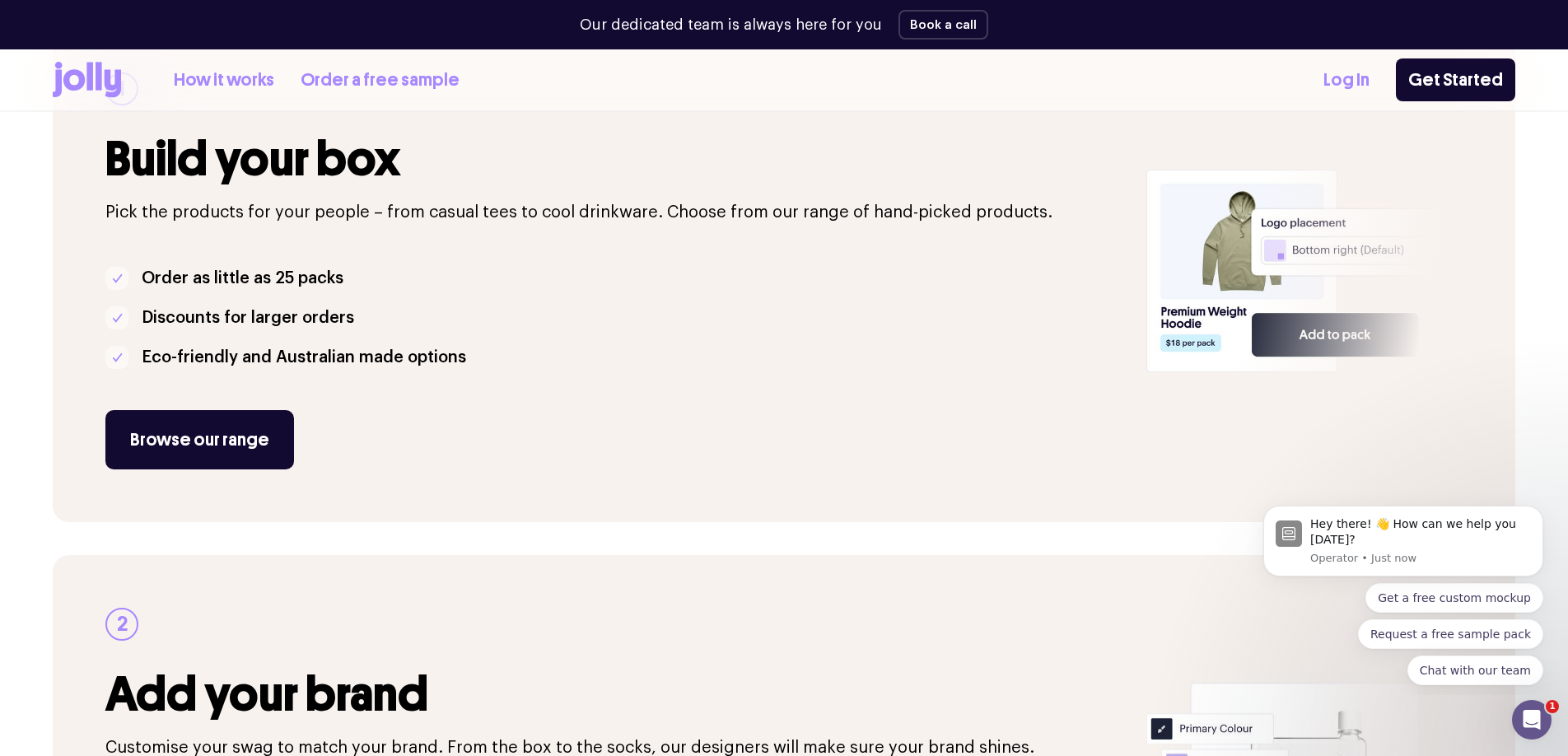
click at [216, 213] on div "1 Build your box Pick the products for your people – from casual tees to cool d…" at bounding box center [616, 271] width 1021 height 397
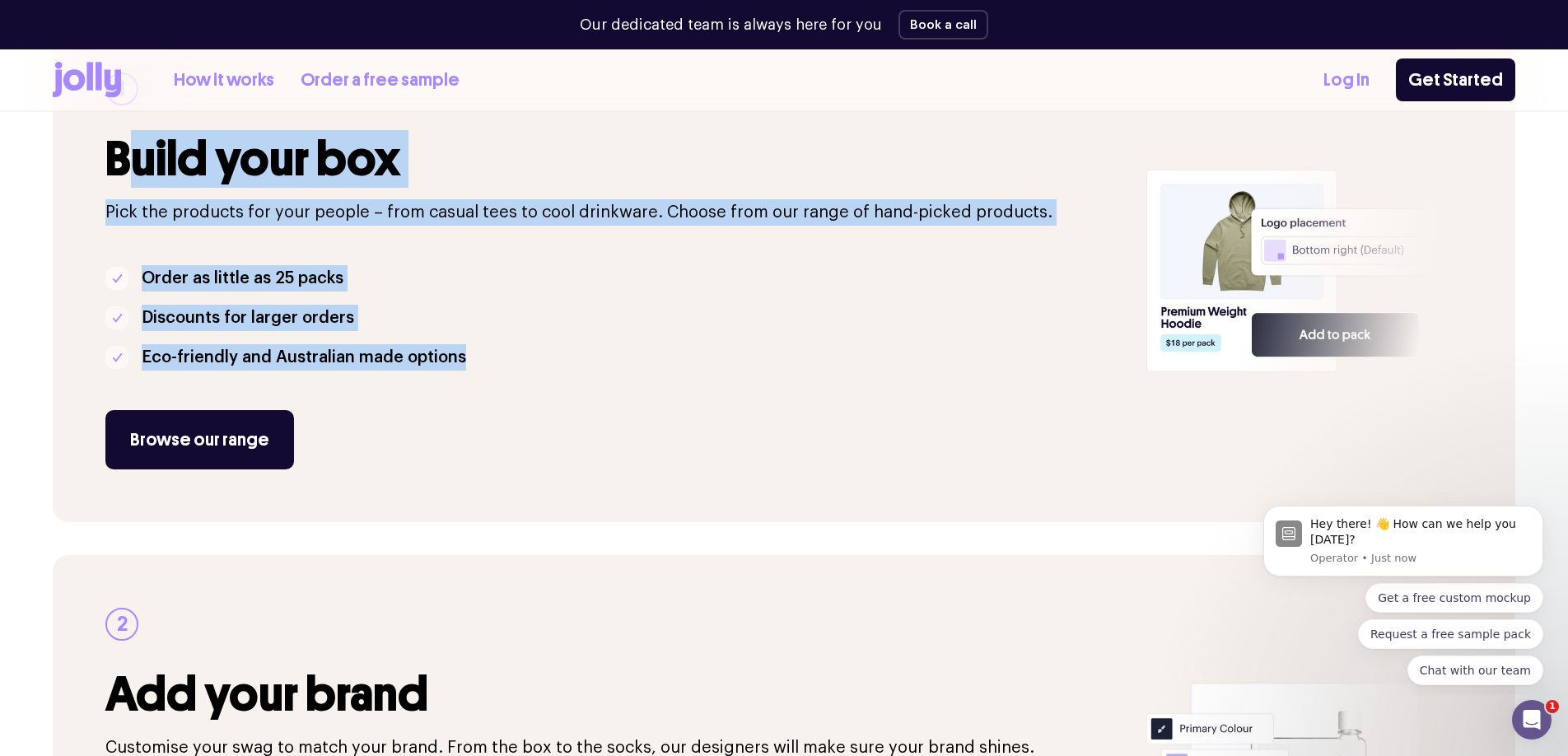
drag, startPoint x: 123, startPoint y: 173, endPoint x: 661, endPoint y: 345, distance: 564.8
click at [665, 345] on div "1 Build your box Pick the products for your people – from casual tees to cool d…" at bounding box center [616, 271] width 1021 height 397
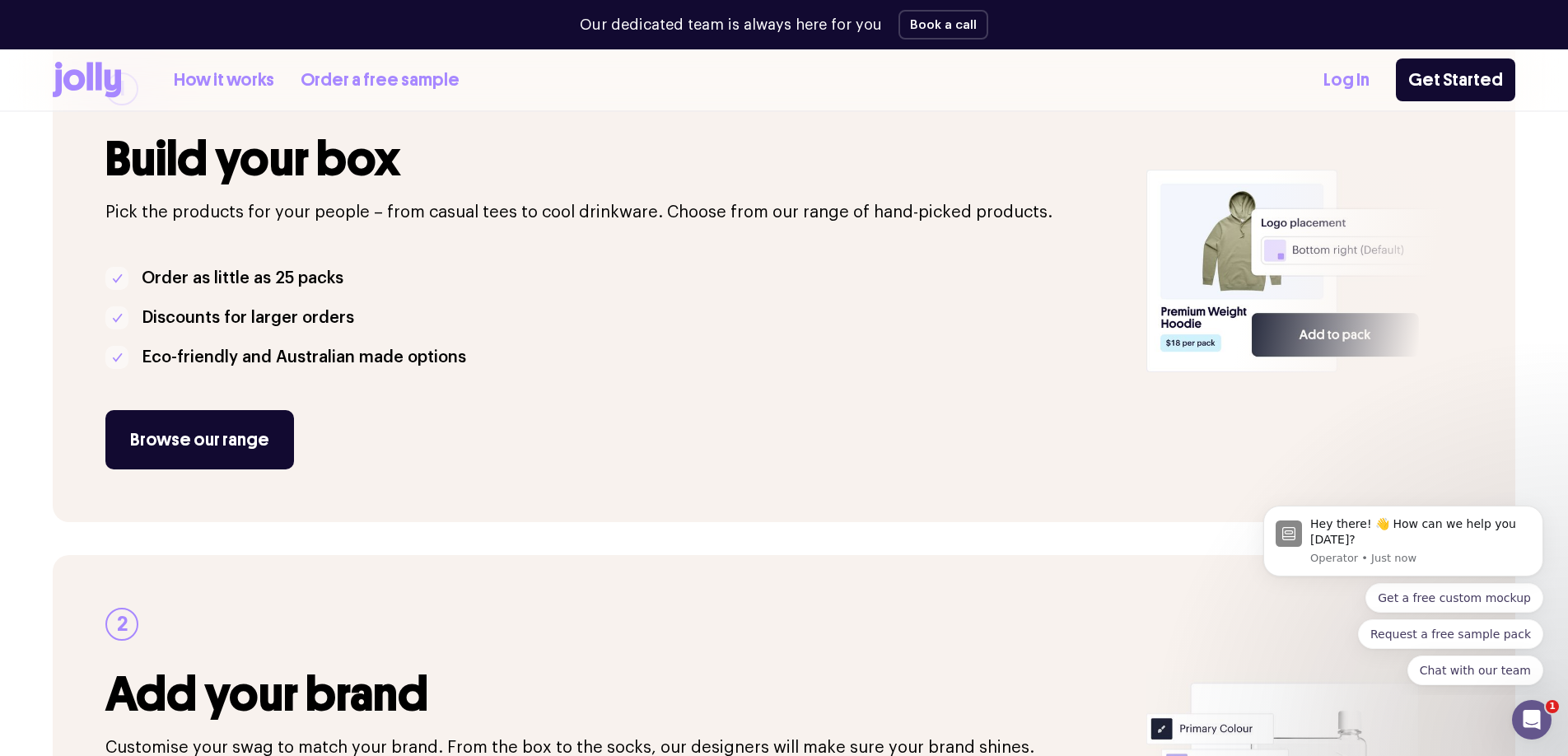
click at [663, 355] on li "Eco-friendly and Australian made options" at bounding box center [616, 357] width 1021 height 26
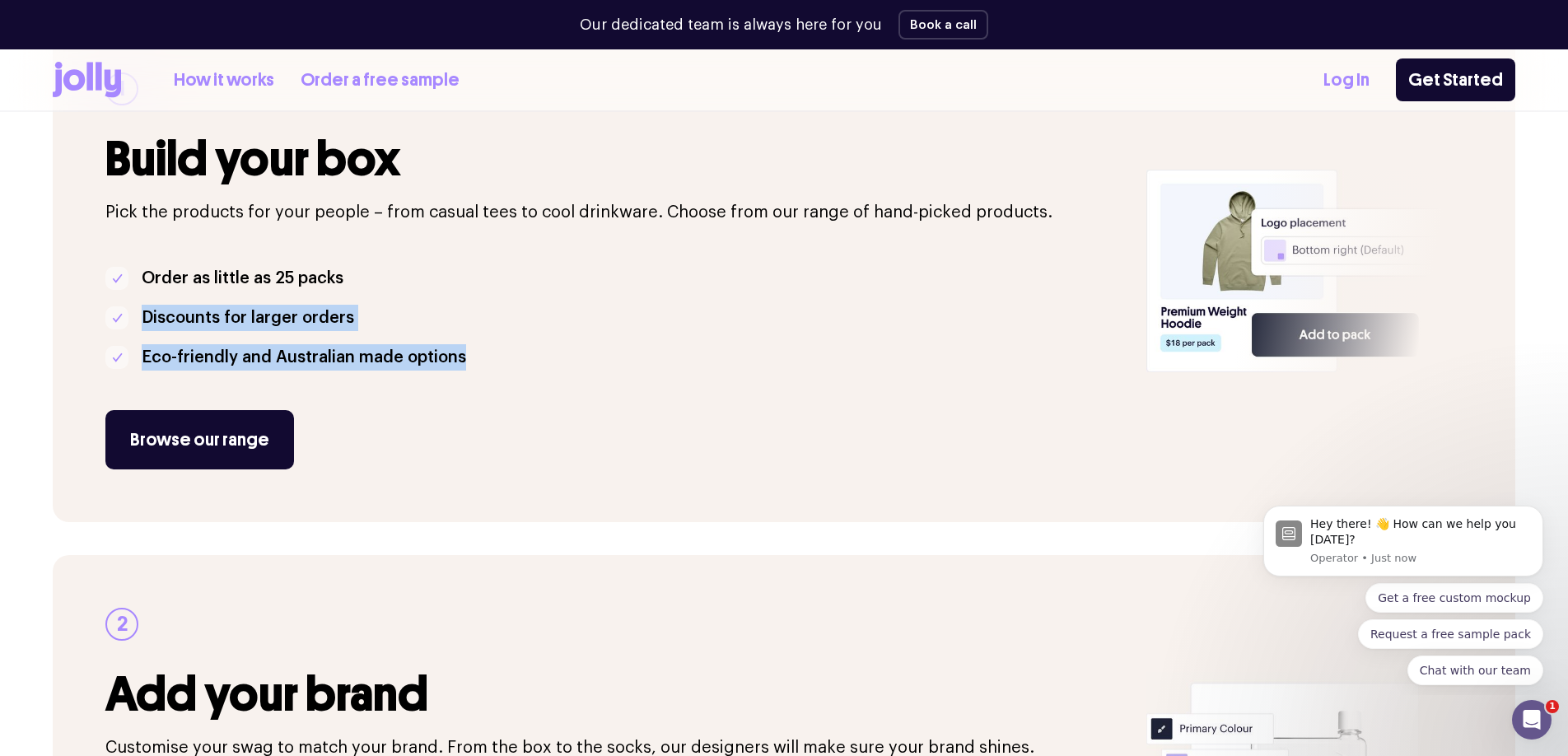
drag, startPoint x: 663, startPoint y: 355, endPoint x: 241, endPoint y: 299, distance: 425.7
click at [241, 299] on ul "Order as little as 25 packs Discounts for larger orders Eco-friendly and Austra…" at bounding box center [616, 318] width 1021 height 106
drag, startPoint x: 143, startPoint y: 278, endPoint x: 629, endPoint y: 362, distance: 493.2
click at [629, 362] on ul "Order as little as 25 packs Discounts for larger orders Eco-friendly and Austra…" at bounding box center [616, 318] width 1021 height 106
click at [629, 362] on li "Eco-friendly and Australian made options" at bounding box center [616, 357] width 1021 height 26
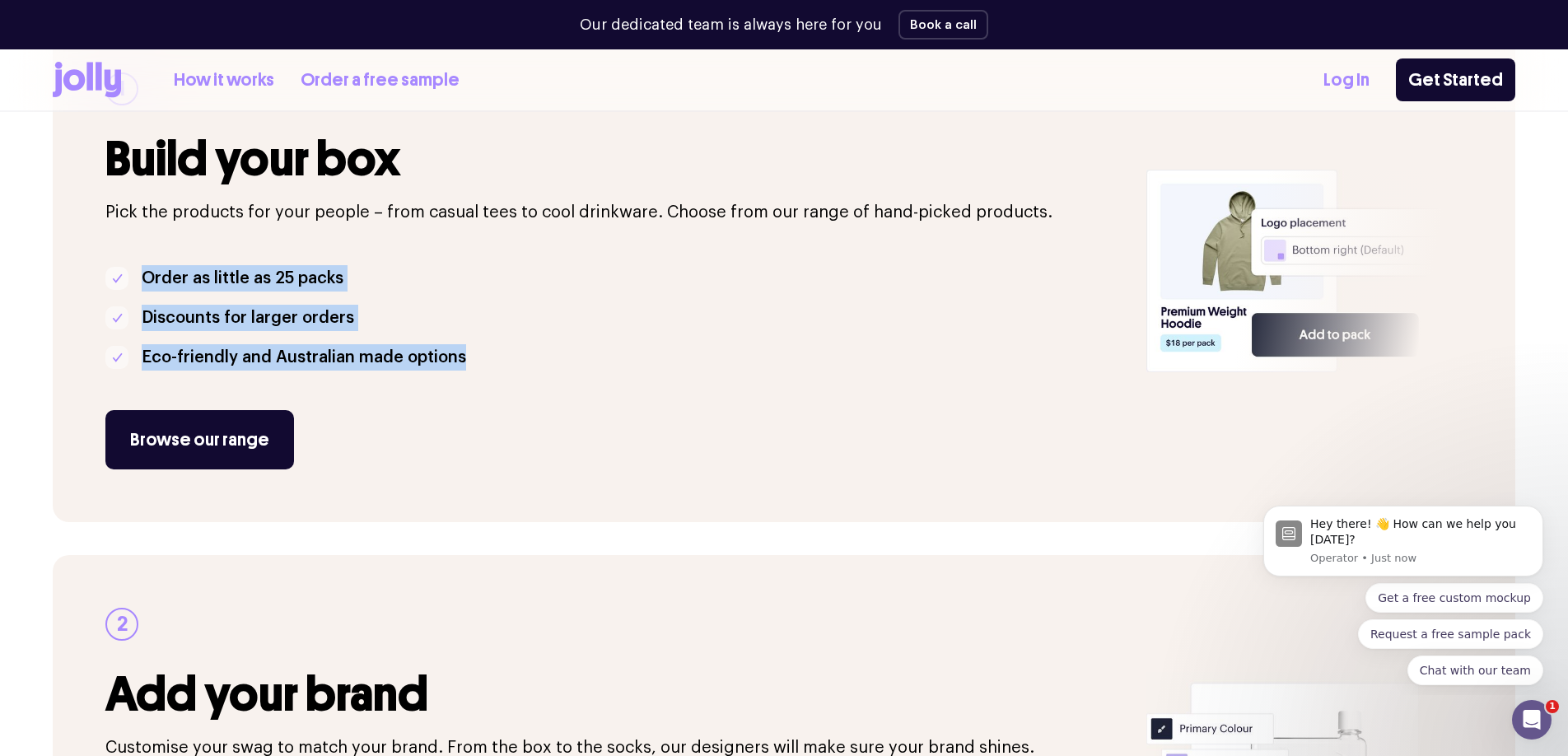
drag, startPoint x: 629, startPoint y: 362, endPoint x: 159, endPoint y: 285, distance: 476.3
click at [157, 285] on ul "Order as little as 25 packs Discounts for larger orders Eco-friendly and Austra…" at bounding box center [616, 318] width 1021 height 106
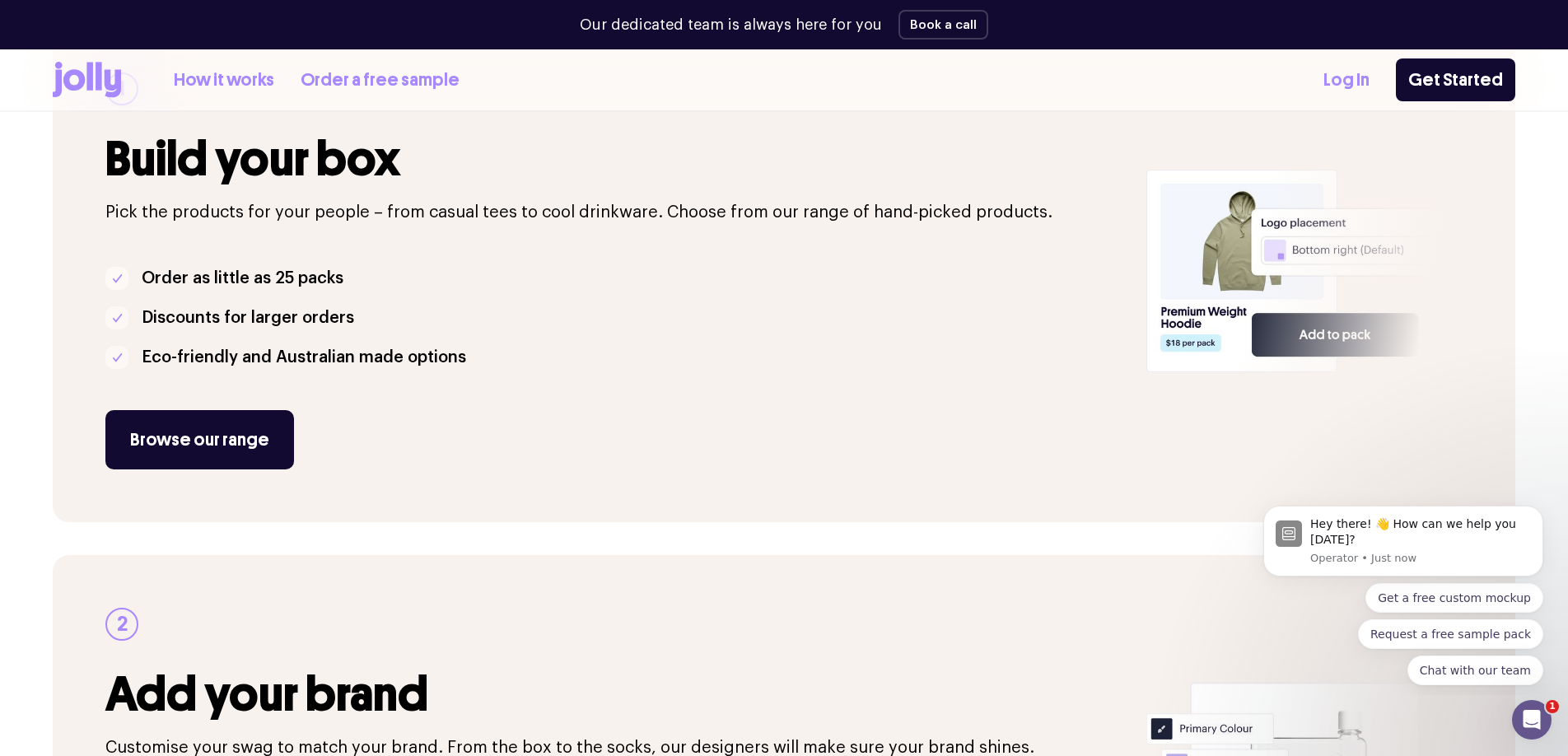
click at [150, 281] on p "Order as little as 25 packs" at bounding box center [242, 278] width 202 height 26
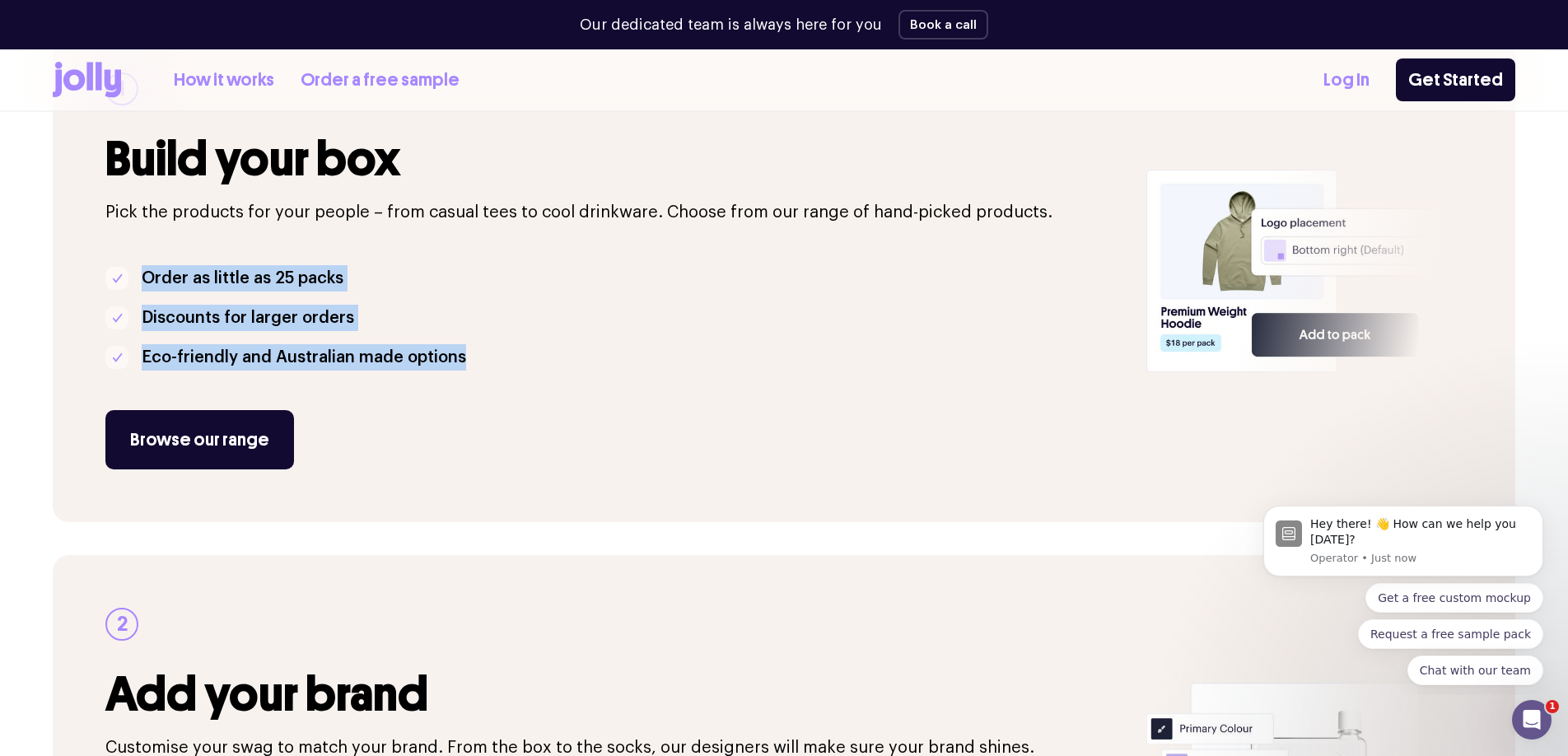
drag, startPoint x: 150, startPoint y: 281, endPoint x: 476, endPoint y: 362, distance: 335.9
click at [477, 363] on ul "Order as little as 25 packs Discounts for larger orders Eco-friendly and Austra…" at bounding box center [616, 318] width 1021 height 106
click at [476, 362] on li "Eco-friendly and Australian made options" at bounding box center [616, 357] width 1021 height 26
drag, startPoint x: 476, startPoint y: 362, endPoint x: 155, endPoint y: 282, distance: 330.8
click at [155, 282] on ul "Order as little as 25 packs Discounts for larger orders Eco-friendly and Austra…" at bounding box center [616, 318] width 1021 height 106
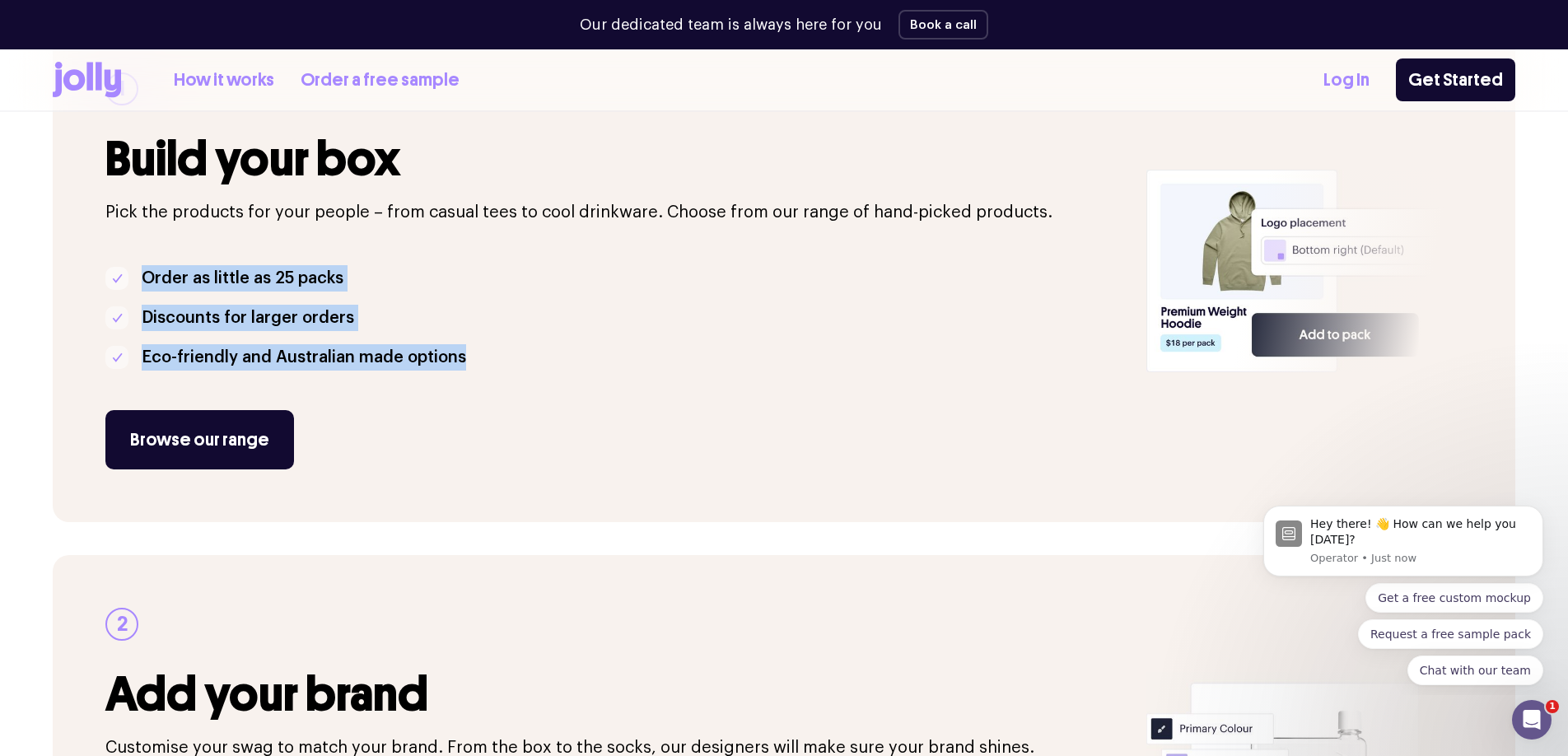
click at [155, 282] on p "Order as little as 25 packs" at bounding box center [242, 278] width 202 height 26
drag, startPoint x: 155, startPoint y: 282, endPoint x: 485, endPoint y: 353, distance: 337.6
click at [485, 352] on ul "Order as little as 25 packs Discounts for larger orders Eco-friendly and Austra…" at bounding box center [616, 318] width 1021 height 106
click at [485, 353] on li "Eco-friendly and Australian made options" at bounding box center [616, 357] width 1021 height 26
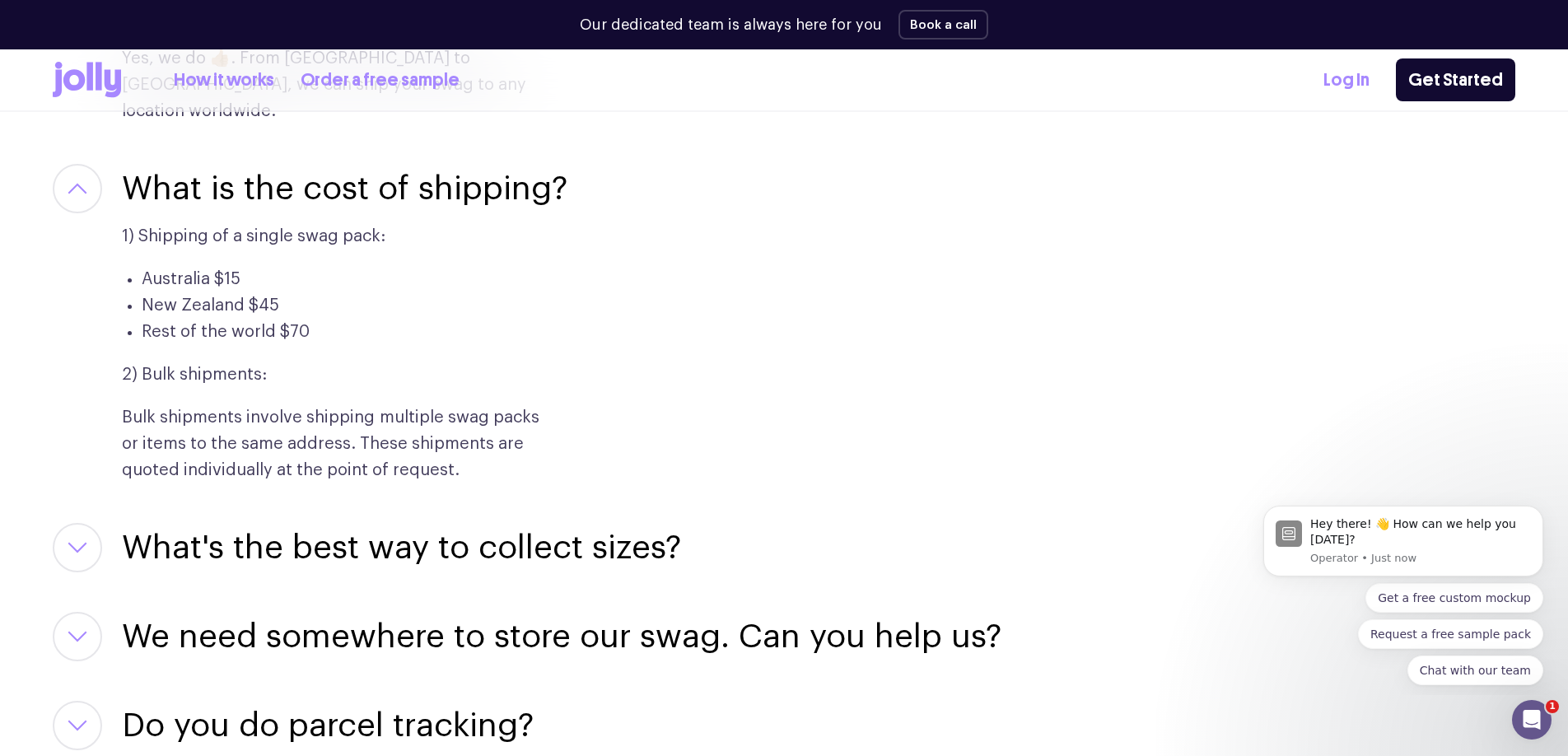
scroll to position [3207, 0]
click at [480, 524] on h3 "What's the best way to collect sizes?" at bounding box center [401, 549] width 559 height 49
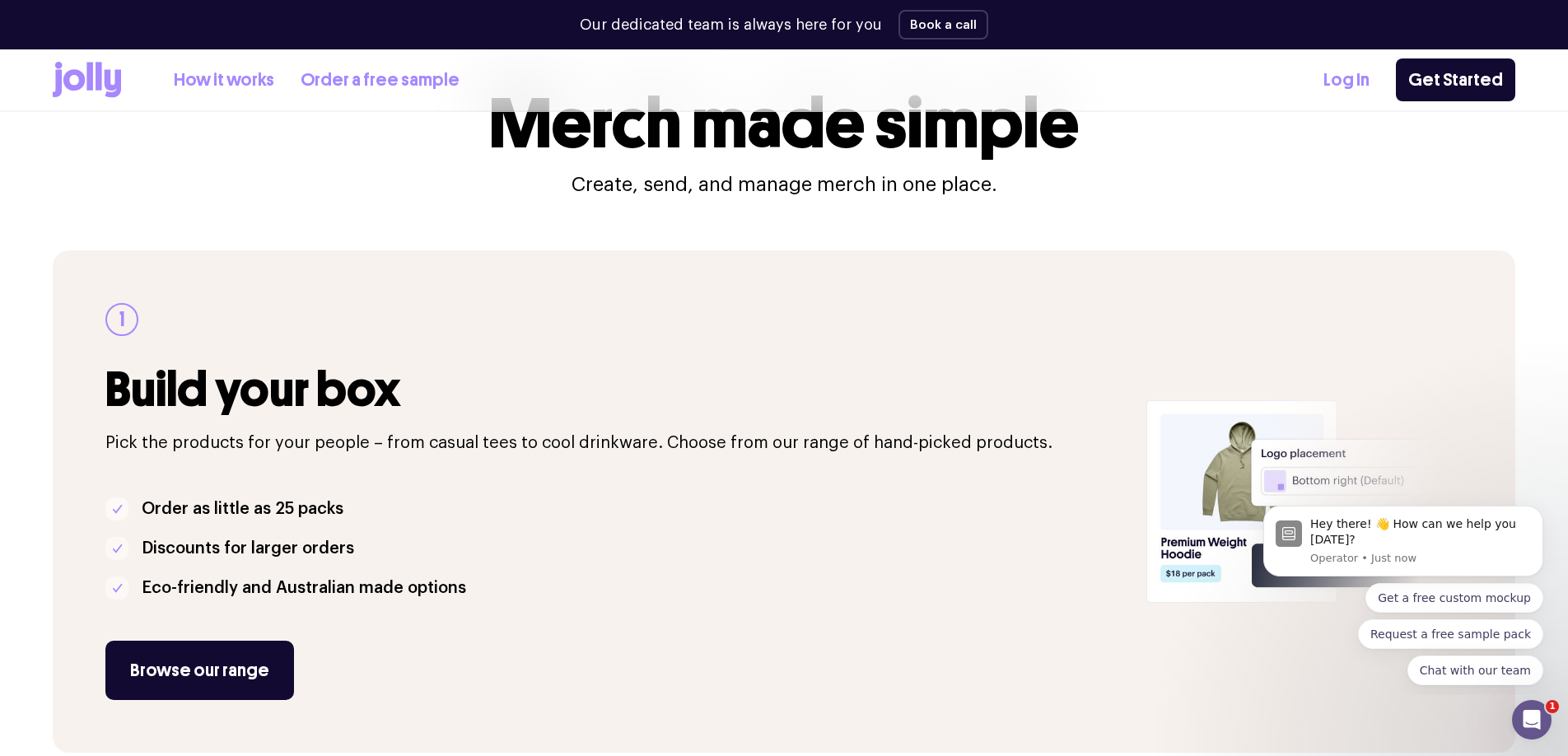
scroll to position [0, 0]
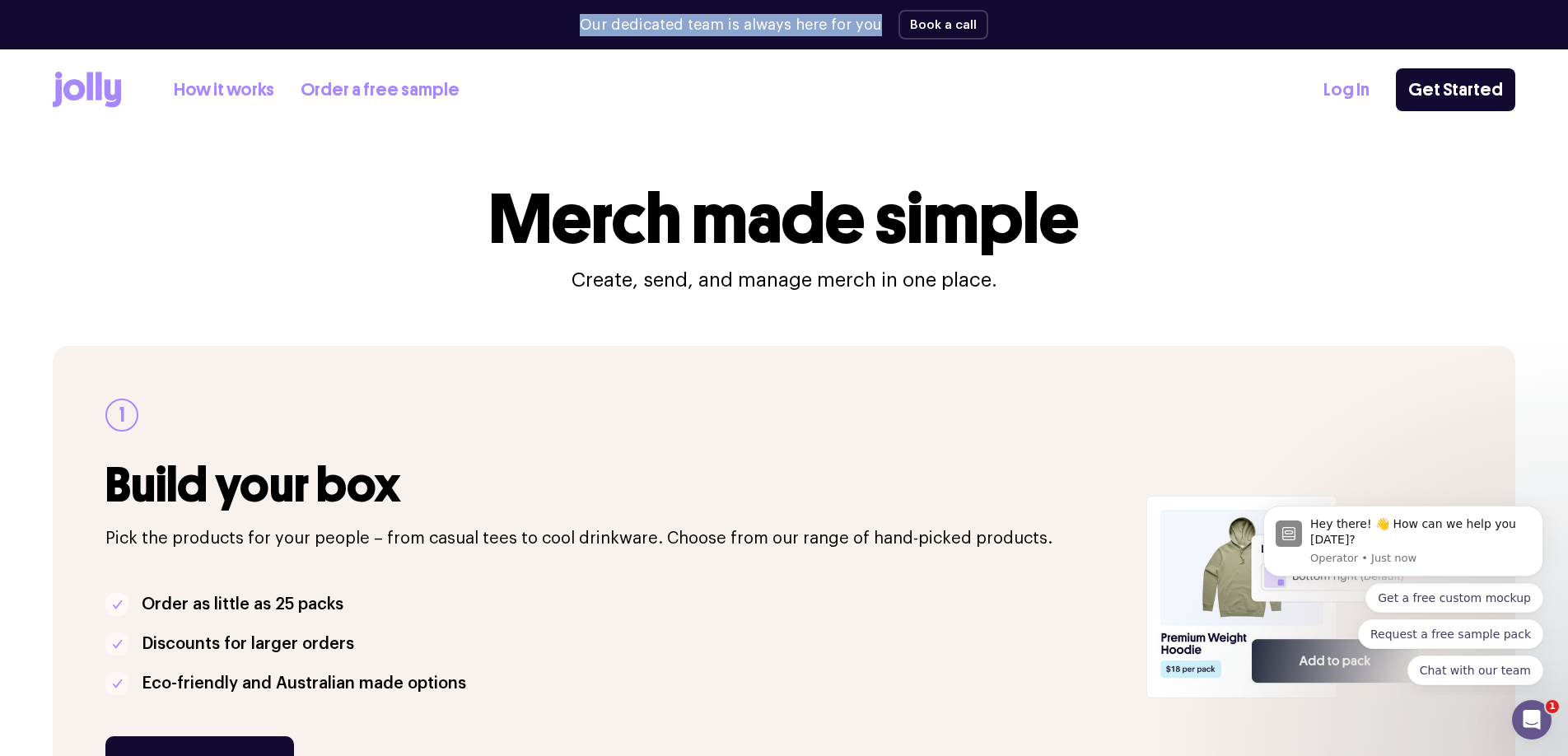
drag, startPoint x: 581, startPoint y: 21, endPoint x: 880, endPoint y: 35, distance: 299.3
click at [880, 35] on div "Our dedicated team is always here for you Book a call" at bounding box center [783, 24] width 1462 height 49
drag, startPoint x: 880, startPoint y: 35, endPoint x: 623, endPoint y: 32, distance: 257.0
click at [622, 32] on div "Our dedicated team is always here for you Book a call" at bounding box center [783, 24] width 1462 height 49
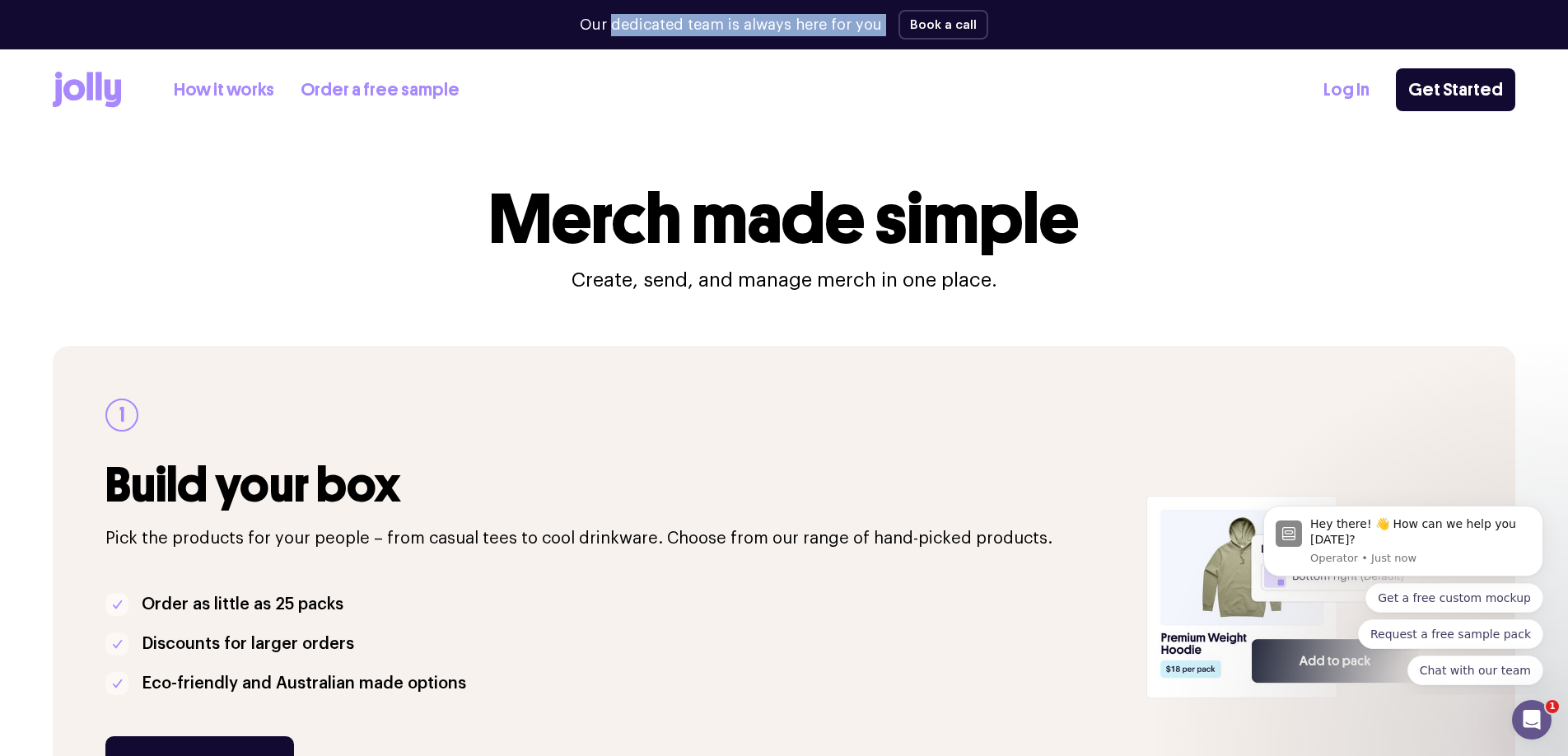
click at [623, 32] on p "Our dedicated team is always here for you" at bounding box center [731, 24] width 302 height 22
